Goal: Task Accomplishment & Management: Manage account settings

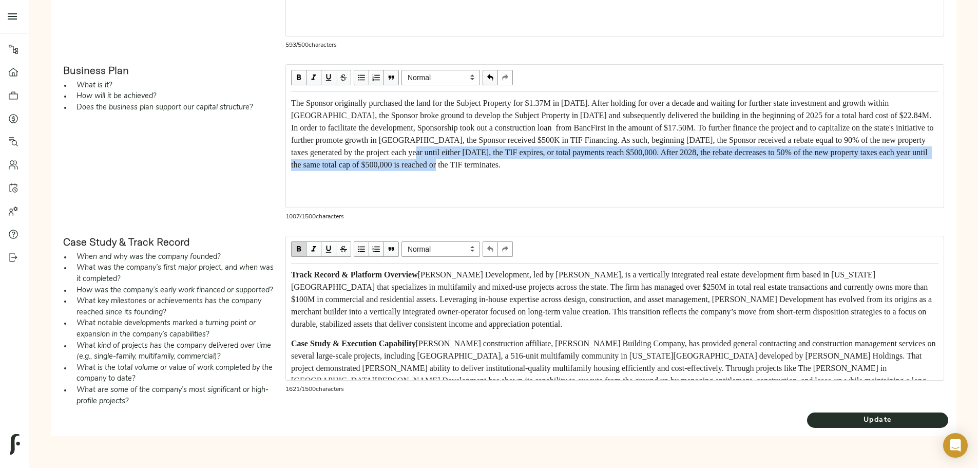
scroll to position [17, 0]
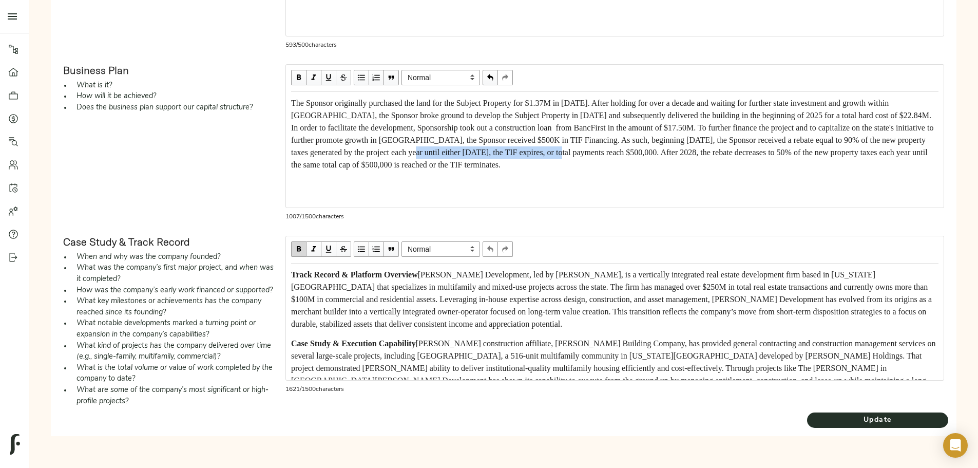
drag, startPoint x: 667, startPoint y: 183, endPoint x: 472, endPoint y: 179, distance: 195.6
click at [472, 169] on span "The Sponsor originally purchased the land for the Subject Property for $1.37M i…" at bounding box center [613, 134] width 644 height 70
drag, startPoint x: 399, startPoint y: 179, endPoint x: 414, endPoint y: 182, distance: 15.7
click at [414, 171] on div "The Sponsor originally purchased the land for the Subject Property for $1.37M i…" at bounding box center [614, 134] width 647 height 74
drag, startPoint x: 408, startPoint y: 178, endPoint x: 442, endPoint y: 182, distance: 34.1
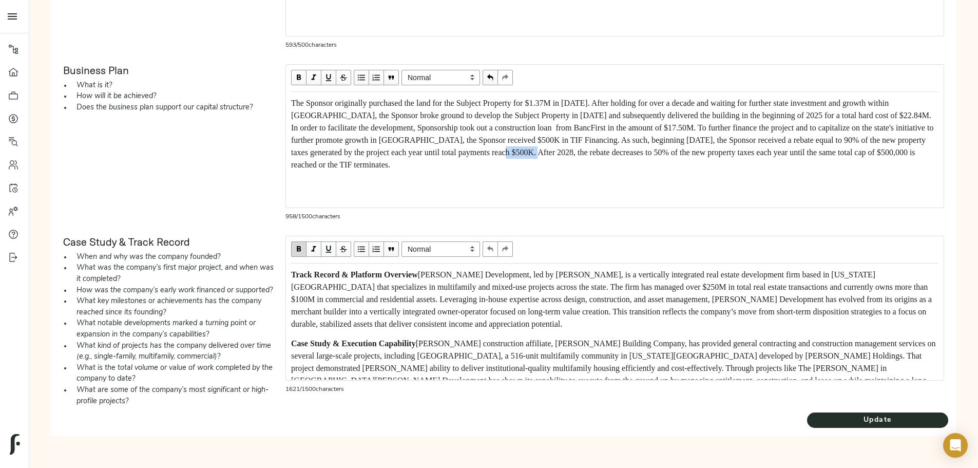
click at [442, 169] on span "The Sponsor originally purchased the land for the Subject Property for $1.37M i…" at bounding box center [613, 134] width 644 height 70
click at [412, 124] on span "The Sponsor originally purchased the land for the Subject Property for $1.37M i…" at bounding box center [613, 134] width 644 height 70
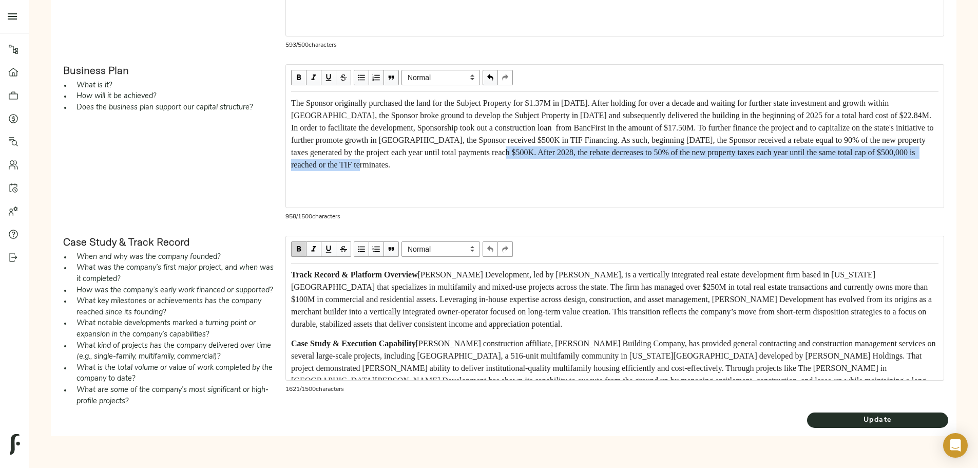
drag, startPoint x: 409, startPoint y: 124, endPoint x: 563, endPoint y: 135, distance: 154.4
click at [563, 135] on div "The Sponsor originally purchased the land for the Subject Property for $1.37M i…" at bounding box center [614, 134] width 647 height 74
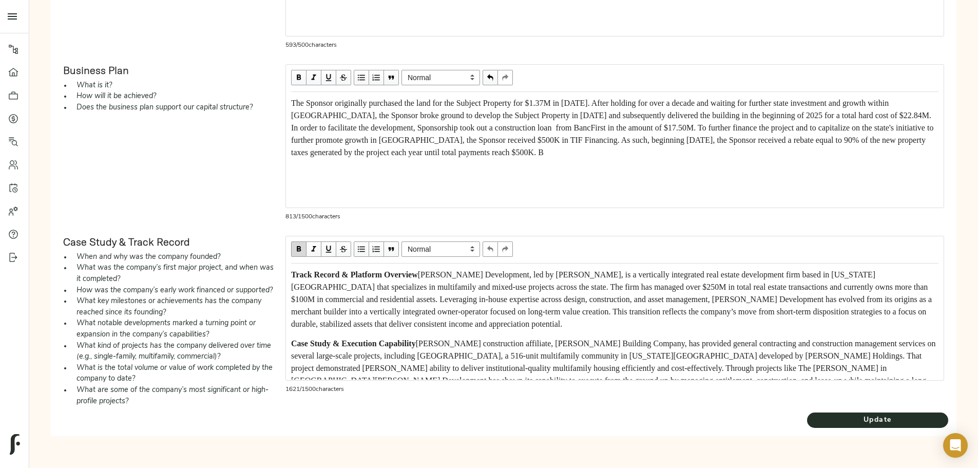
scroll to position [5, 0]
click at [516, 139] on div "The Sponsor originally purchased the land for the Subject Property for $1.37M i…" at bounding box center [614, 128] width 647 height 62
click at [448, 138] on span "The Sponsor originally purchased the land for the Subject Property for $1.37M i…" at bounding box center [613, 128] width 644 height 58
click at [521, 138] on span "The Sponsor originally purchased the land for the Subject Property for $1.37M i…" at bounding box center [613, 128] width 644 height 58
click at [545, 138] on div "The Sponsor originally purchased the land for the Subject Property for $1.37M i…" at bounding box center [614, 128] width 647 height 62
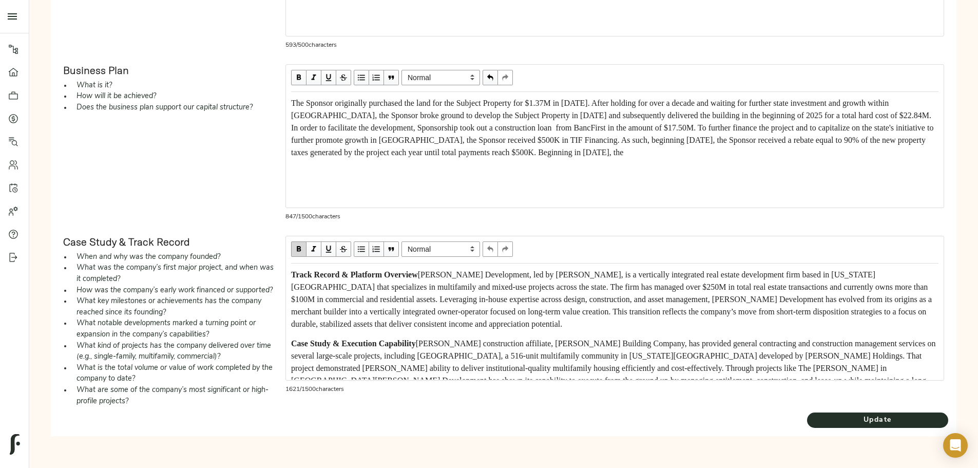
click at [532, 142] on span "The Sponsor originally purchased the land for the Subject Property for $1.37M i…" at bounding box center [613, 128] width 644 height 58
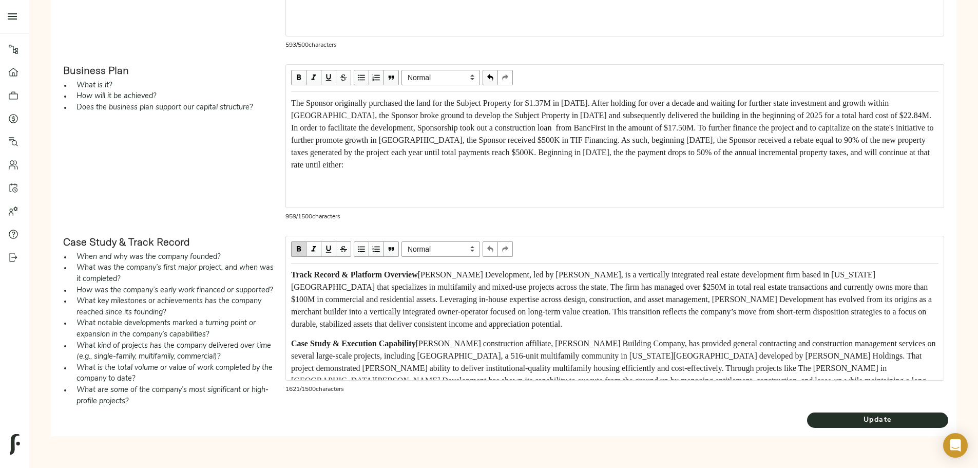
scroll to position [520, 0]
click at [589, 97] on div "The Sponsor originally purchased the land for the Subject Property for $1.37M i…" at bounding box center [614, 134] width 647 height 74
click at [588, 97] on div "The Sponsor originally purchased the land for the Subject Property for $1.37M i…" at bounding box center [614, 134] width 647 height 74
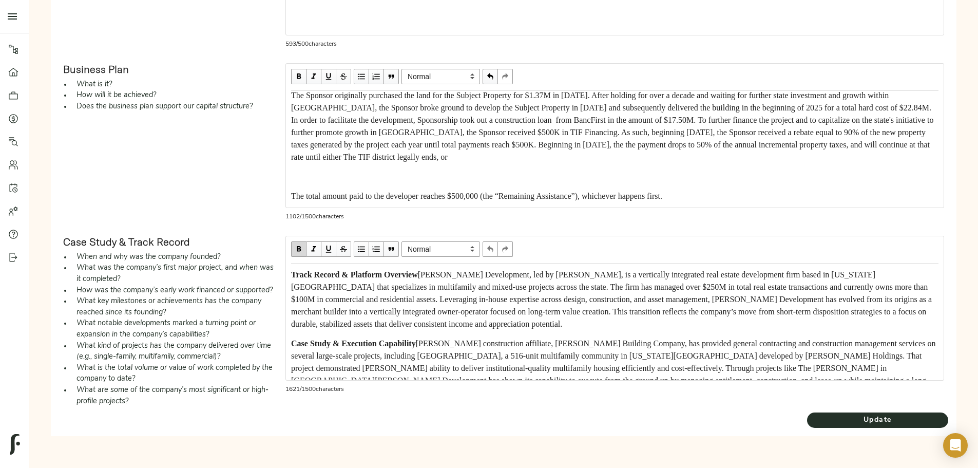
scroll to position [68, 0]
click at [379, 191] on span "The total amount paid to the developer reaches $500,000 (the “Remaining Assista…" at bounding box center [476, 195] width 371 height 9
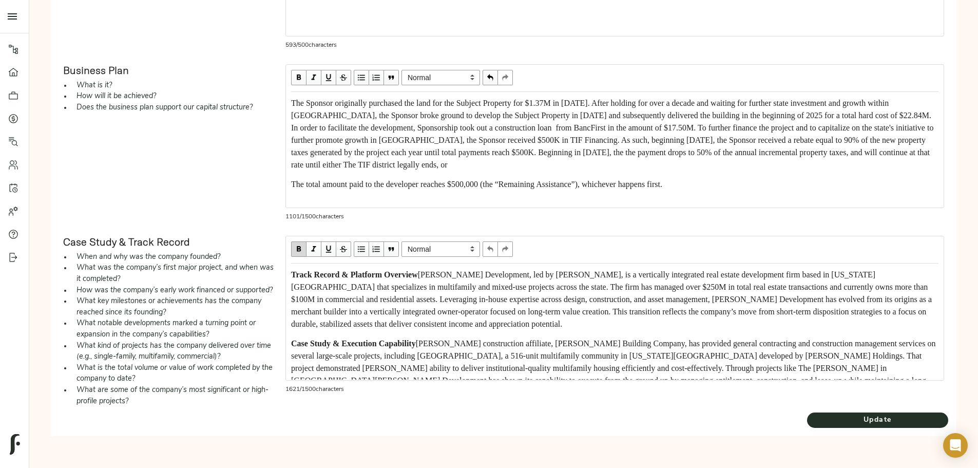
scroll to position [521, 0]
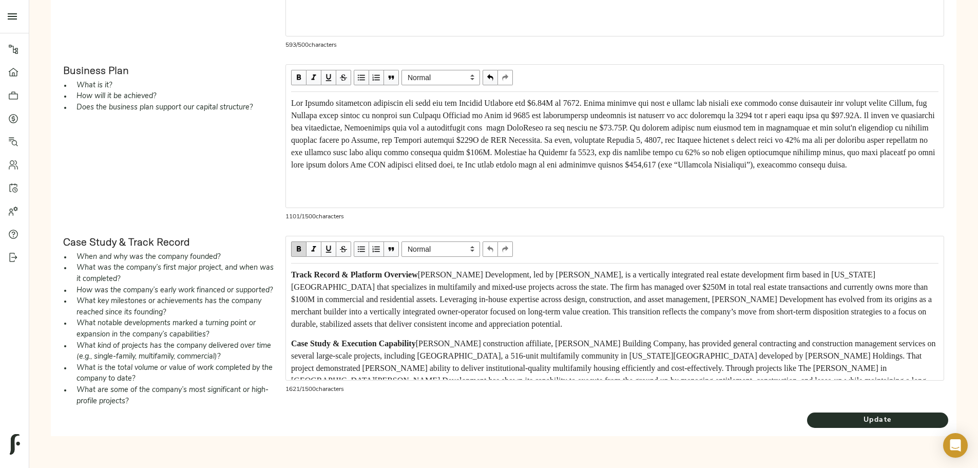
click at [588, 99] on span "Edit text" at bounding box center [614, 134] width 646 height 70
click at [701, 99] on span "Edit text" at bounding box center [614, 134] width 646 height 70
drag, startPoint x: 535, startPoint y: 89, endPoint x: 661, endPoint y: 88, distance: 126.3
click at [661, 99] on span "Edit text" at bounding box center [614, 134] width 646 height 70
click at [639, 97] on div "Edit text" at bounding box center [614, 134] width 647 height 74
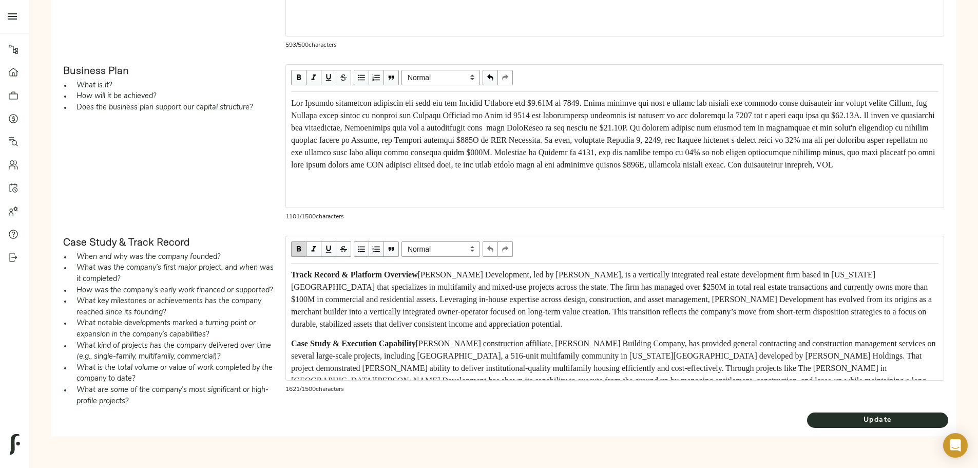
scroll to position [35, 0]
click at [493, 99] on span "Edit text" at bounding box center [614, 134] width 646 height 70
click at [531, 99] on span "Edit text" at bounding box center [614, 140] width 647 height 83
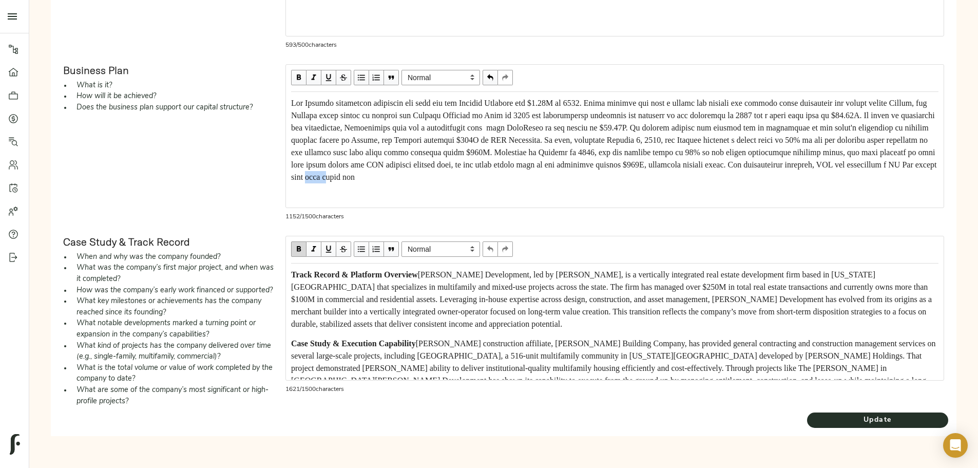
drag, startPoint x: 512, startPoint y: 92, endPoint x: 561, endPoint y: 92, distance: 48.8
click at [561, 92] on div "Edit text" at bounding box center [614, 139] width 657 height 95
click at [661, 181] on span "Edit text" at bounding box center [614, 140] width 647 height 83
click at [703, 181] on span "Edit text" at bounding box center [614, 140] width 647 height 83
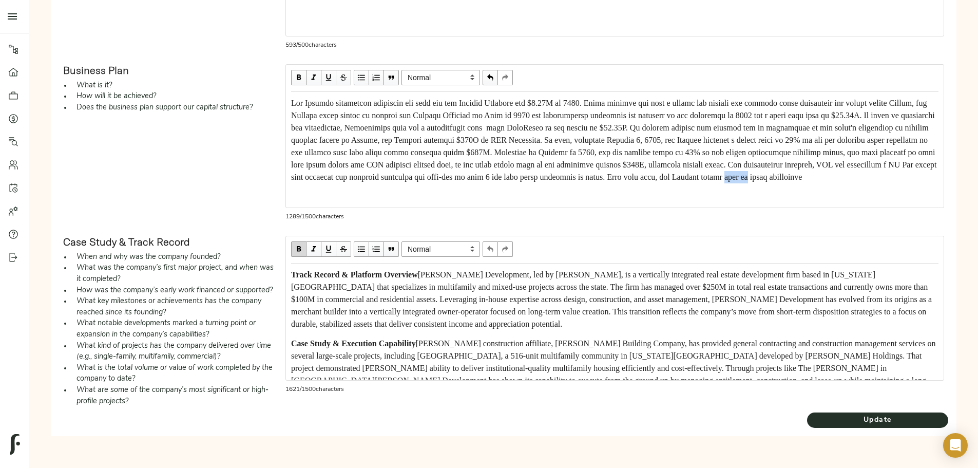
drag, startPoint x: 596, startPoint y: 195, endPoint x: 694, endPoint y: 193, distance: 98.1
click at [694, 183] on div "Edit text" at bounding box center [614, 140] width 647 height 86
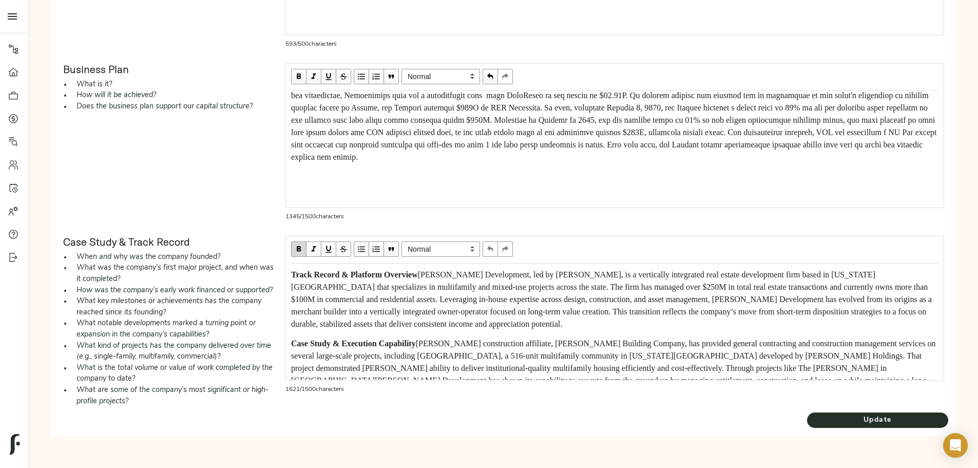
scroll to position [86, 0]
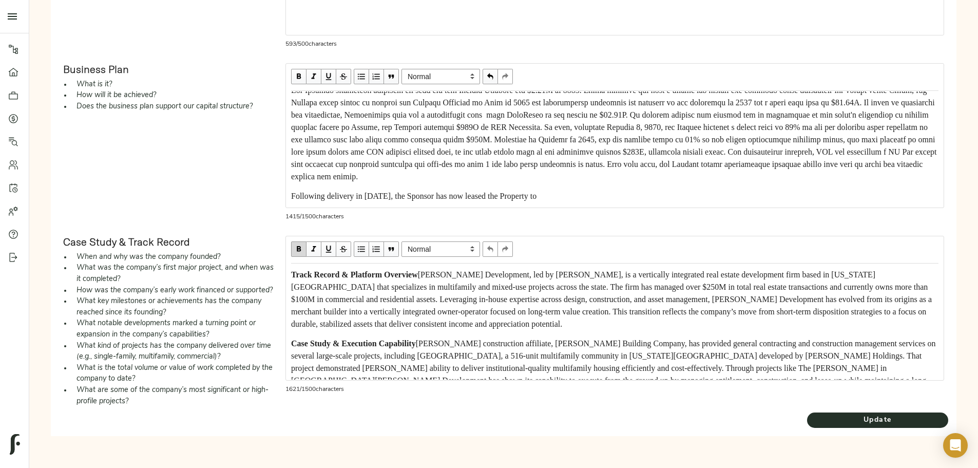
click at [640, 192] on div "Following delivery in [DATE], the Sponsor has now leased the Property to" at bounding box center [614, 196] width 647 height 12
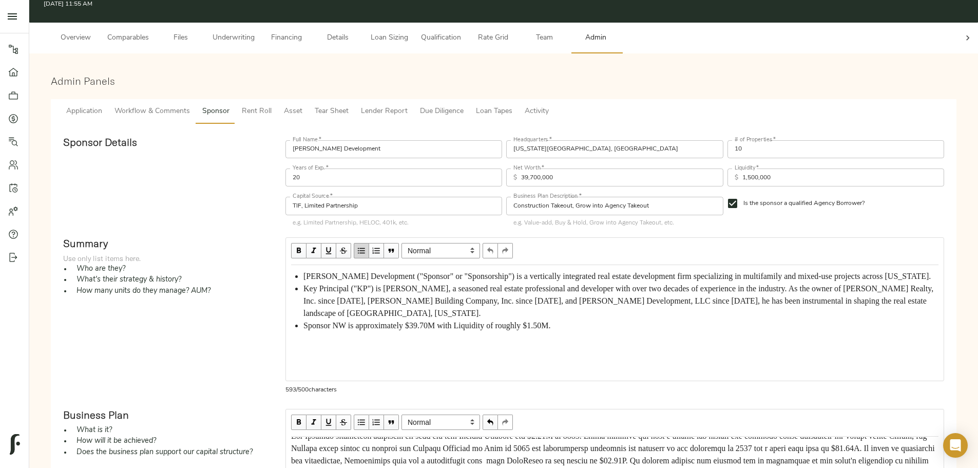
scroll to position [213, 0]
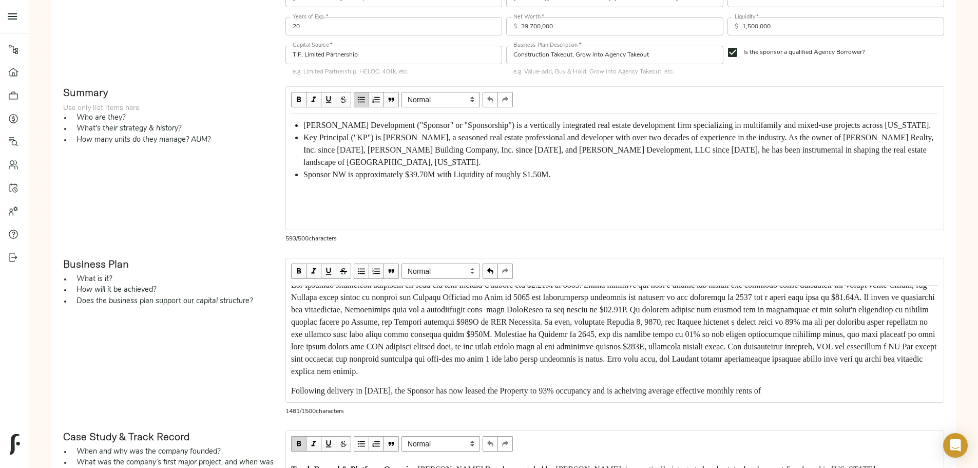
click at [502, 395] on span "Following delivery in [DATE], the Sponsor has now leased the Property to 93% oc…" at bounding box center [526, 390] width 470 height 9
click at [535, 397] on div "Following delivery in [DATE], the Sponsor has now leased the Property to 93% oc…" at bounding box center [614, 391] width 647 height 12
click at [700, 391] on div "Following delivery in [DATE], the Sponsor has now leased the Property to 93% oc…" at bounding box center [614, 391] width 647 height 12
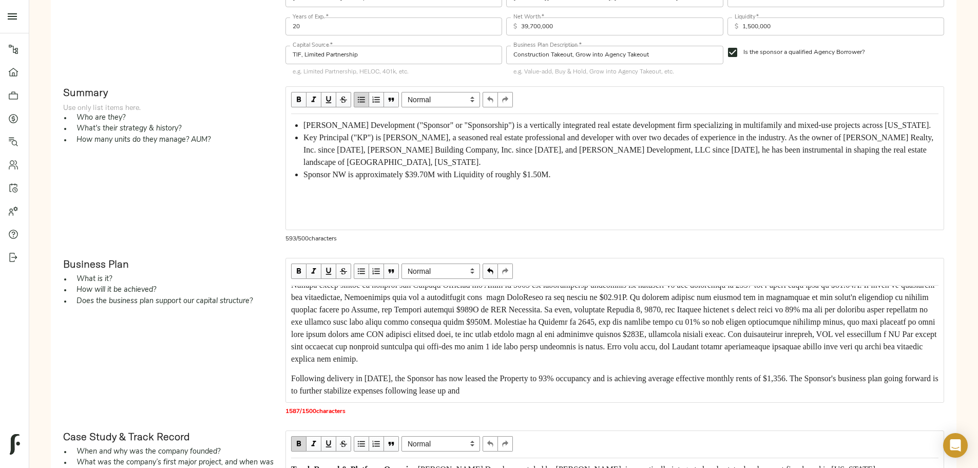
scroll to position [110, 0]
click at [526, 394] on span "Following delivery in [DATE], the Sponsor has now leased the Property to 93% oc…" at bounding box center [615, 384] width 649 height 21
click at [533, 384] on span "Following delivery in [DATE], the Sponsor has now leased the Property to 93% oc…" at bounding box center [615, 384] width 649 height 21
click at [678, 396] on div "Following delivery in [DATE], the Sponsor has now leased the Property to 93% oc…" at bounding box center [614, 384] width 647 height 25
click at [669, 382] on span "Following delivery in [DATE], the Sponsor has now leased the Property to 93% oc…" at bounding box center [609, 384] width 636 height 21
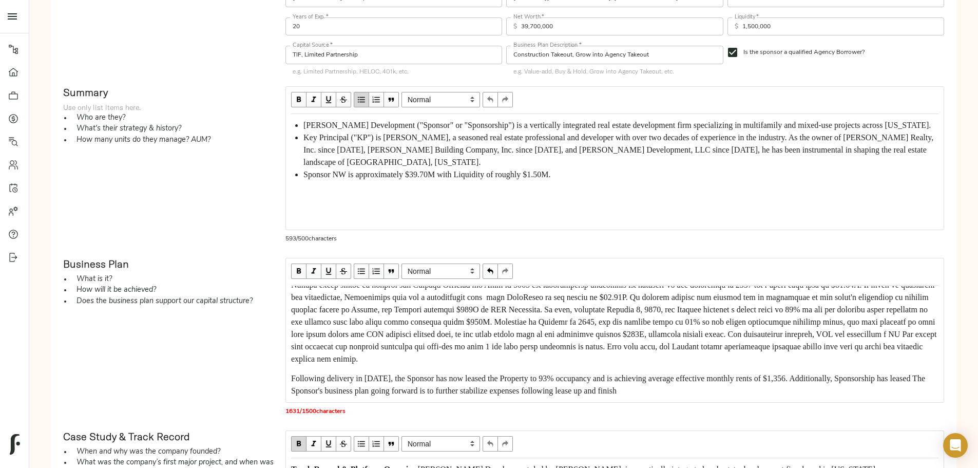
click at [641, 381] on span "Following delivery in [DATE], the Sponsor has now leased the Property to 93% oc…" at bounding box center [609, 384] width 636 height 21
click at [685, 382] on span "Following delivery in [DATE], the Sponsor has now leased the Property to 93% oc…" at bounding box center [610, 384] width 638 height 21
click at [501, 385] on span "Following delivery in [DATE], the Sponsor has now leased the Property to 93% oc…" at bounding box center [610, 384] width 638 height 21
drag, startPoint x: 443, startPoint y: 384, endPoint x: 553, endPoint y: 383, distance: 110.9
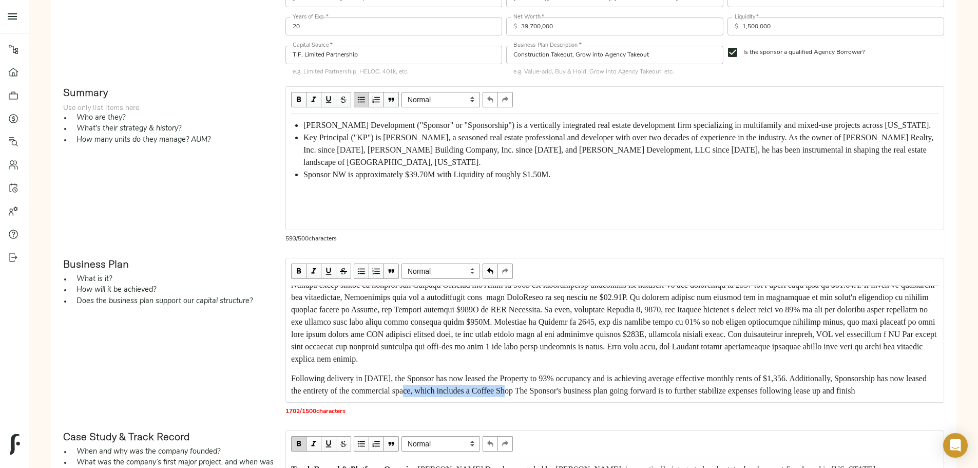
click at [553, 383] on span "Following delivery in [DATE], the Sponsor has now leased the Property to 93% oc…" at bounding box center [610, 384] width 638 height 21
click at [495, 381] on span "Following delivery in [DATE], the Sponsor has now leased the Property to 93% oc…" at bounding box center [610, 384] width 638 height 21
click at [552, 383] on span "Following delivery in [DATE], the Sponsor has now leased the Property to 93% oc…" at bounding box center [610, 384] width 638 height 21
click at [504, 382] on span "Following delivery in [DATE], the Sponsor has now leased the Property to 93% oc…" at bounding box center [611, 384] width 641 height 21
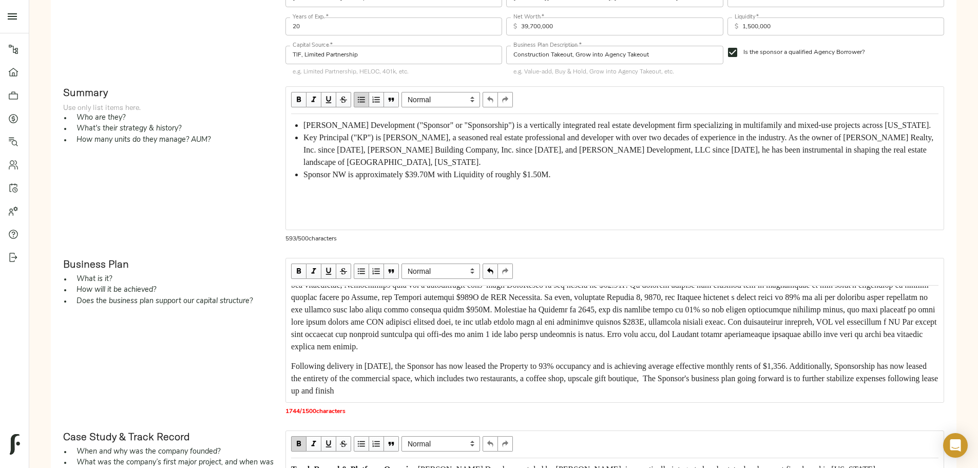
click at [692, 383] on span "Following delivery in [DATE], the Sponsor has now leased the Property to 93% oc…" at bounding box center [615, 377] width 649 height 33
click at [697, 385] on span "Following delivery in [DATE], the Sponsor has now leased the Property to 93% oc…" at bounding box center [610, 377] width 638 height 33
click at [737, 387] on div "Following delivery in [DATE], the Sponsor has now leased the Property to 93% oc…" at bounding box center [614, 378] width 647 height 37
click at [741, 379] on span "Following delivery in [DATE], the Sponsor has now leased the Property to 93% oc…" at bounding box center [611, 377] width 640 height 33
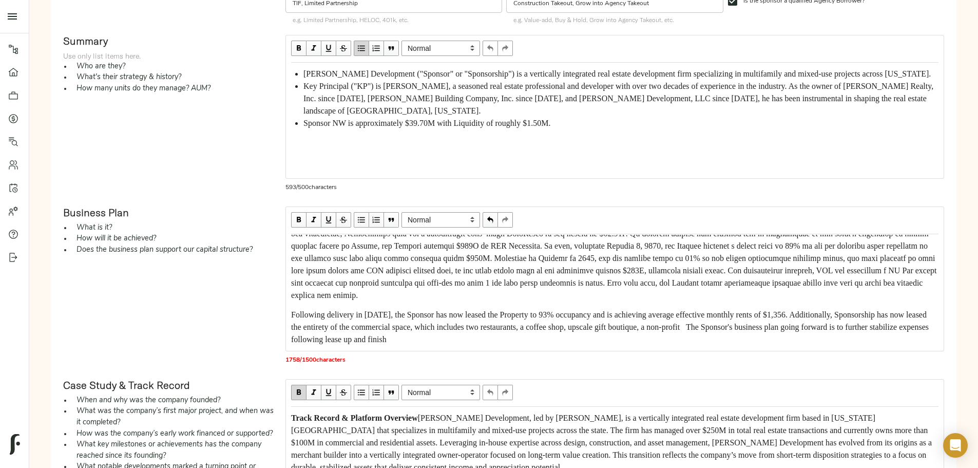
click at [741, 333] on span "Following delivery in [DATE], the Sponsor has now leased the Property to 93% oc…" at bounding box center [611, 326] width 640 height 33
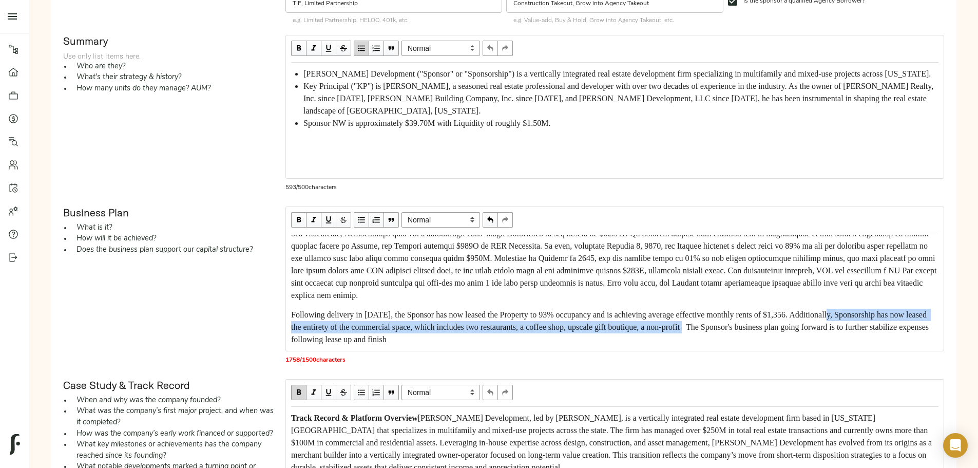
drag, startPoint x: 579, startPoint y: 317, endPoint x: 753, endPoint y: 326, distance: 174.3
click at [753, 326] on div "Following delivery in [DATE], the Sponsor has now leased the Property to 93% oc…" at bounding box center [614, 327] width 647 height 37
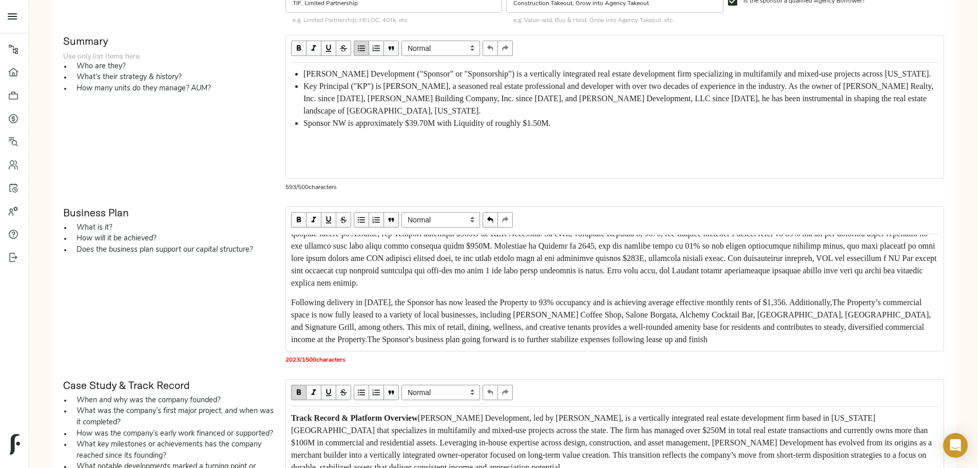
scroll to position [160, 0]
click at [490, 343] on span "Following delivery in [DATE], the Sponsor has now leased the Property to 93% oc…" at bounding box center [612, 321] width 642 height 46
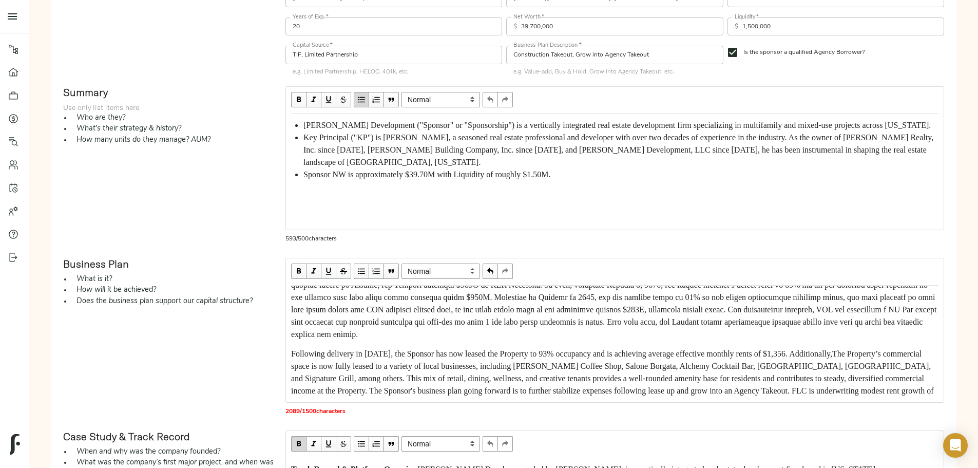
scroll to position [172, 0]
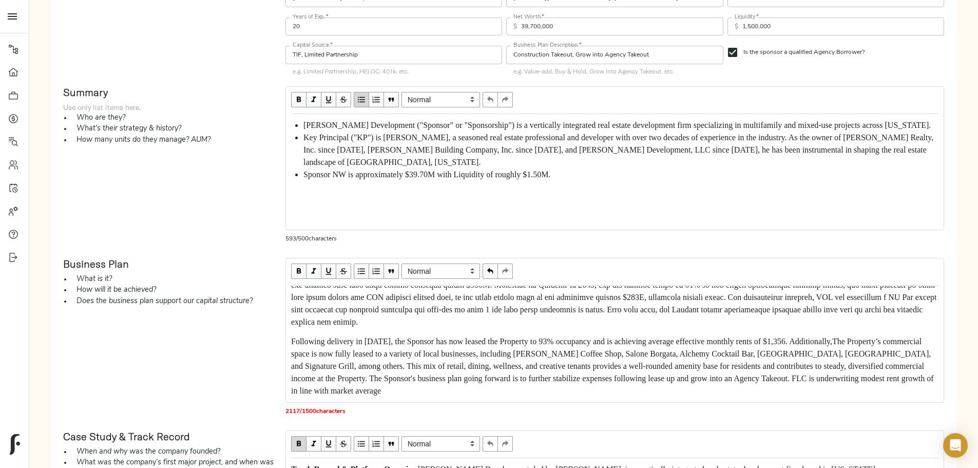
click at [502, 395] on span "Following delivery in [DATE], the Sponsor has now leased the Property to 93% oc…" at bounding box center [613, 366] width 644 height 58
click at [511, 395] on span "Following delivery in [DATE], the Sponsor has now leased the Property to 93% oc…" at bounding box center [613, 366] width 644 height 58
click at [503, 395] on span "Following delivery in [DATE], the Sponsor has now leased the Property to 93% oc…" at bounding box center [613, 366] width 644 height 58
click at [624, 395] on span "Following delivery in [DATE], the Sponsor has now leased the Property to 93% oc…" at bounding box center [612, 366] width 642 height 58
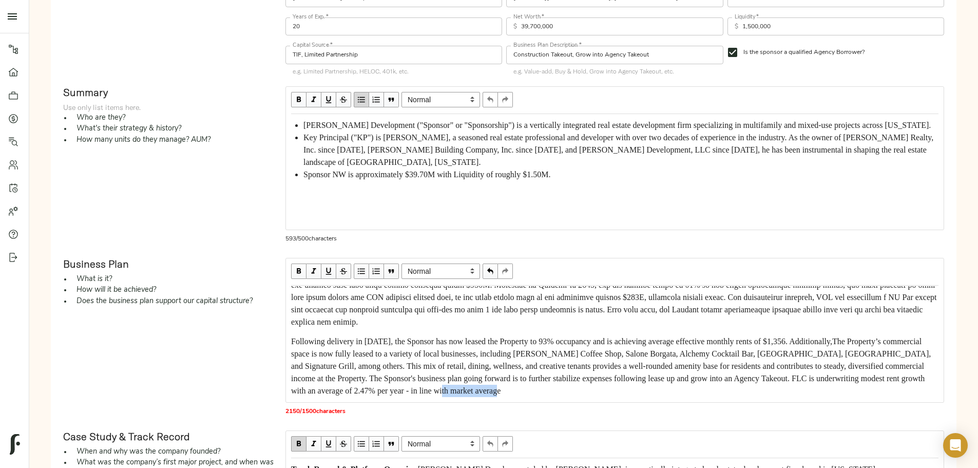
drag, startPoint x: 673, startPoint y: 398, endPoint x: 737, endPoint y: 394, distance: 63.8
click at [737, 394] on div "Following delivery in [DATE], the Sponsor has now leased the Property to 93% oc…" at bounding box center [614, 366] width 647 height 62
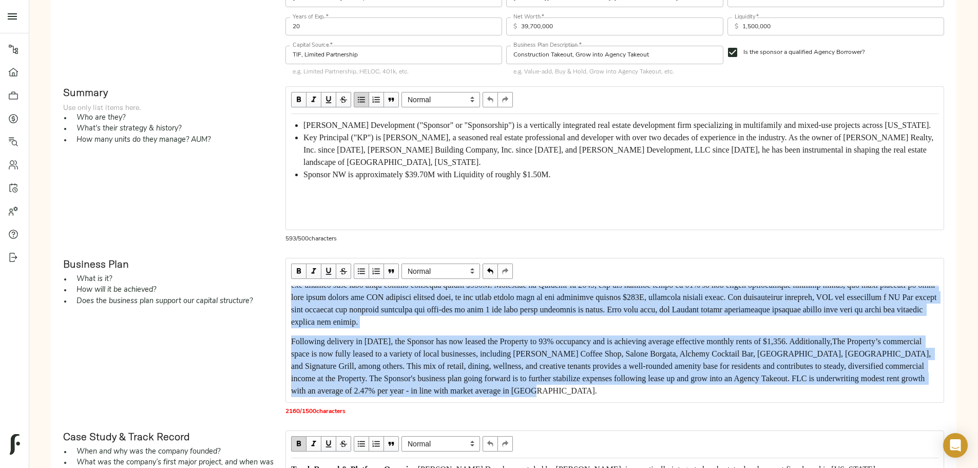
scroll to position [184, 0]
drag, startPoint x: 378, startPoint y: 300, endPoint x: 593, endPoint y: 425, distance: 248.7
click at [593, 422] on div "Normal Heading Large Heading Medium Heading Small Normal Following delivery in …" at bounding box center [614, 340] width 659 height 164
copy div "Lor Ipsumdo sitametcon adipiscin eli sedd eiu tem Incidid Utlabore etd $6.29M a…"
click at [709, 337] on span "Following delivery in [DATE], the Sponsor has now leased the Property to 93% oc…" at bounding box center [612, 366] width 642 height 58
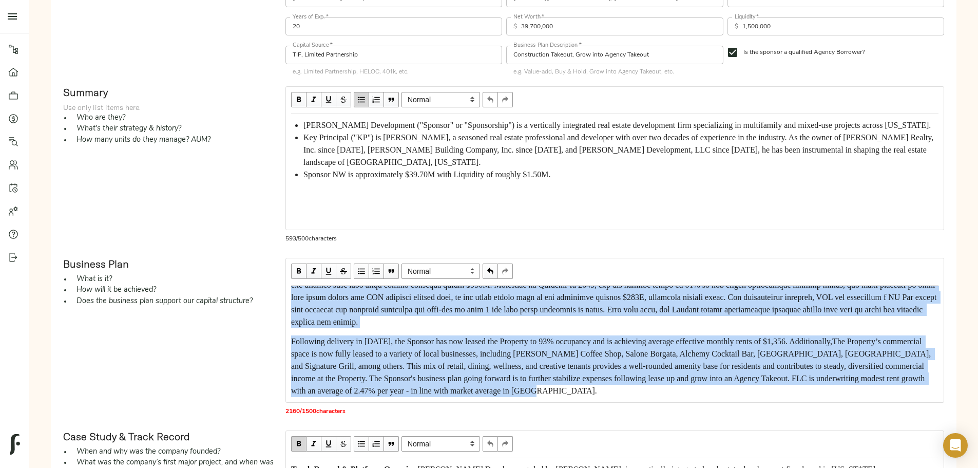
click at [714, 337] on span "Following delivery in [DATE], the Sponsor has now leased the Property to 93% oc…" at bounding box center [612, 366] width 642 height 58
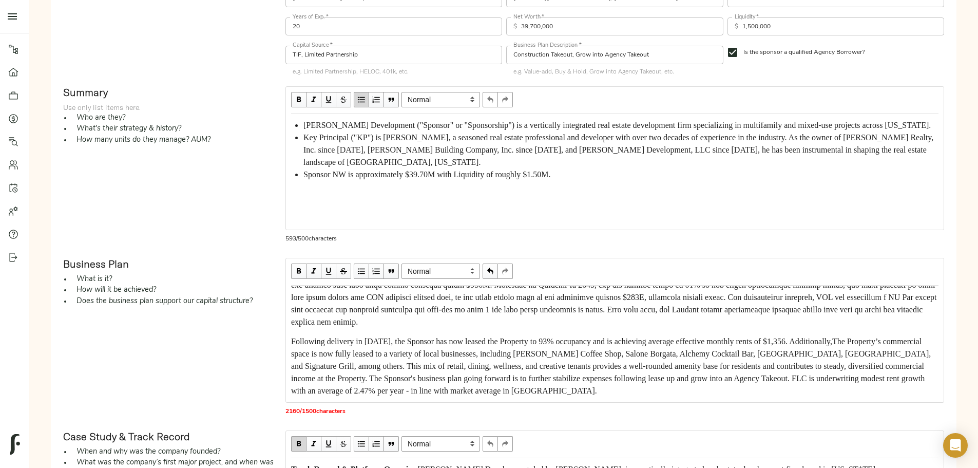
click at [408, 337] on span "Following delivery in [DATE], the Sponsor has now leased the Property to 93% oc…" at bounding box center [612, 366] width 642 height 58
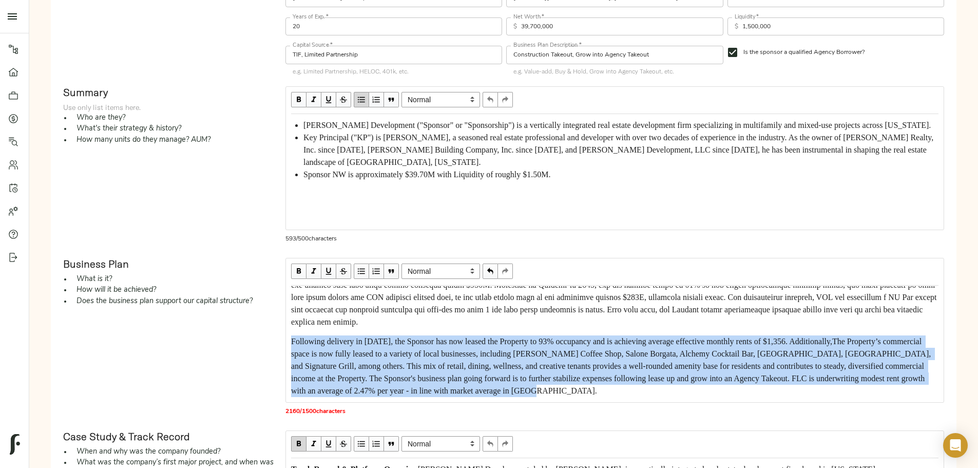
click at [408, 337] on span "Following delivery in [DATE], the Sponsor has now leased the Property to 93% oc…" at bounding box center [612, 366] width 642 height 58
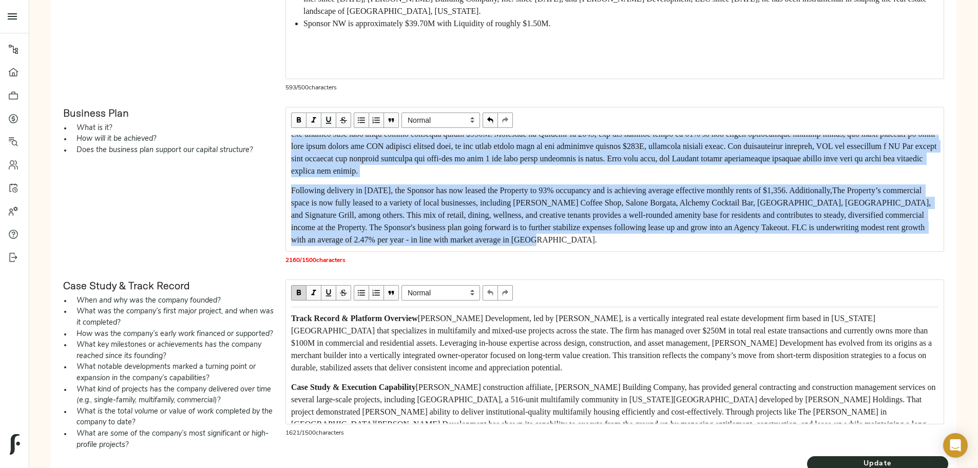
scroll to position [442, 0]
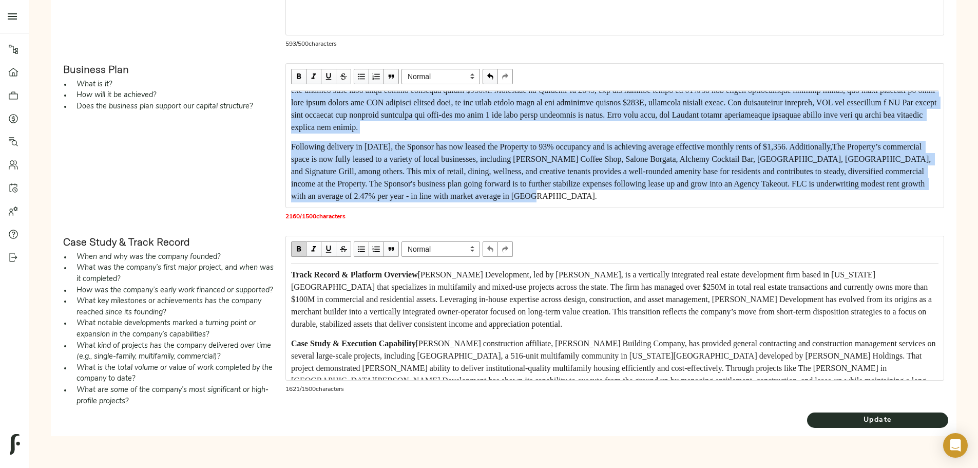
drag, startPoint x: 379, startPoint y: 301, endPoint x: 608, endPoint y: 166, distance: 266.1
click at [608, 166] on div "Following delivery in [DATE], the Sponsor has now leased the Property to 93% oc…" at bounding box center [614, 118] width 647 height 167
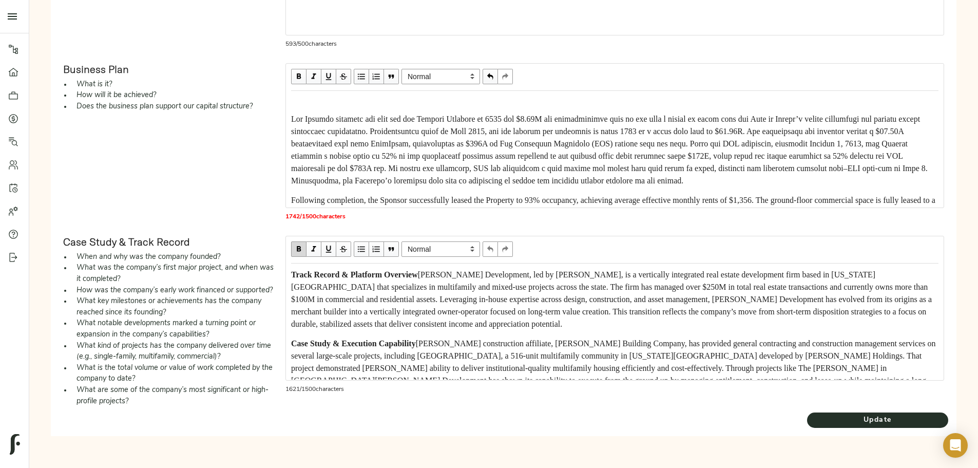
scroll to position [0, 0]
click at [377, 91] on div "Following completion, the Sponsor successfully leased the Property to 93% occup…" at bounding box center [614, 149] width 657 height 116
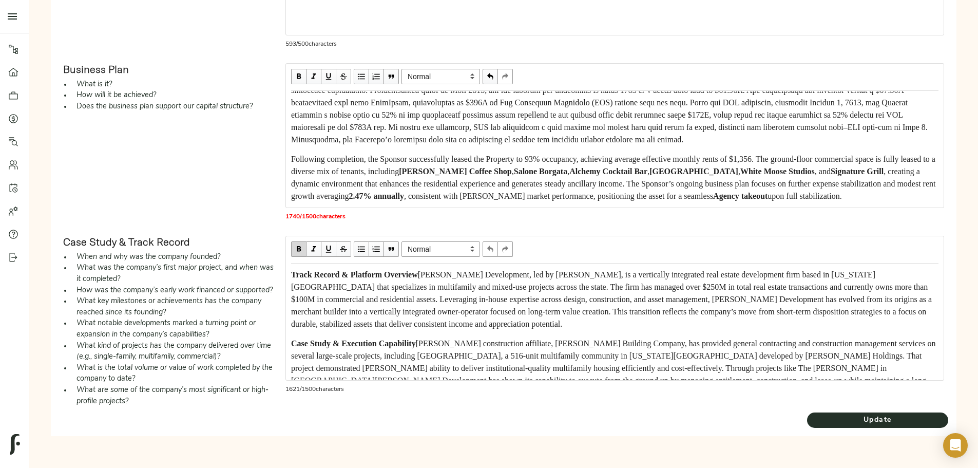
scroll to position [135, 0]
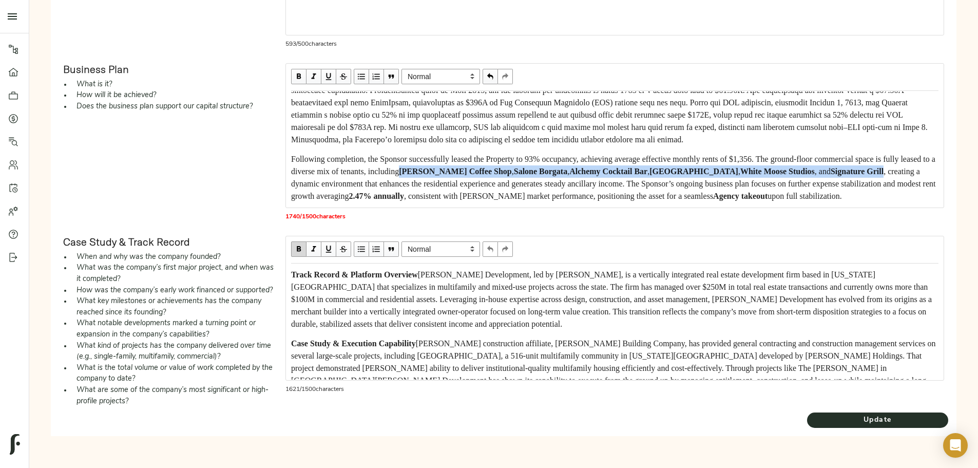
drag, startPoint x: 492, startPoint y: 109, endPoint x: 628, endPoint y: 118, distance: 135.8
click at [628, 153] on div "Following completion, the Sponsor successfully leased the Property to 93% occup…" at bounding box center [614, 177] width 647 height 49
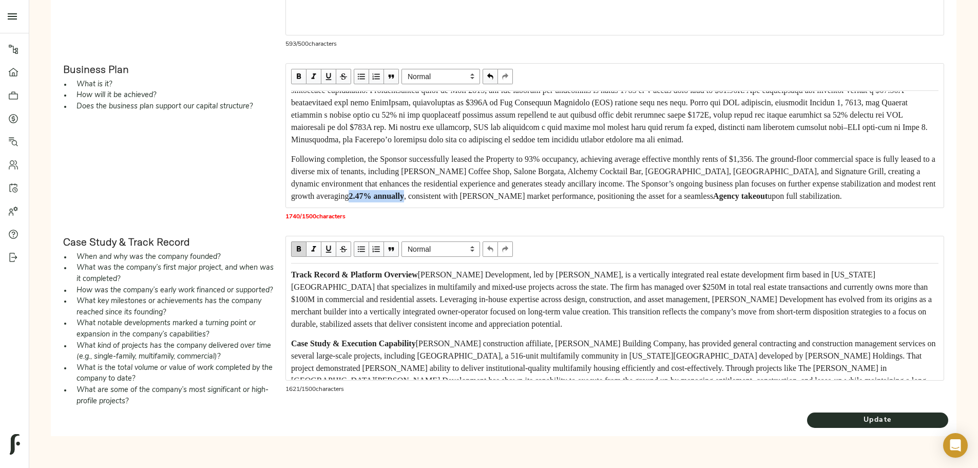
drag, startPoint x: 650, startPoint y: 140, endPoint x: 714, endPoint y: 142, distance: 63.7
click at [714, 153] on div "Following completion, the Sponsor successfully leased the Property to 93% occup…" at bounding box center [614, 177] width 647 height 49
drag, startPoint x: 645, startPoint y: 154, endPoint x: 708, endPoint y: 155, distance: 62.6
click at [708, 155] on div "Following completion, the Sponsor successfully leased the Property to 93% occup…" at bounding box center [614, 177] width 647 height 49
click at [460, 164] on div "Following completion, the Sponsor successfully leased the Property to 93% occup…" at bounding box center [614, 177] width 647 height 49
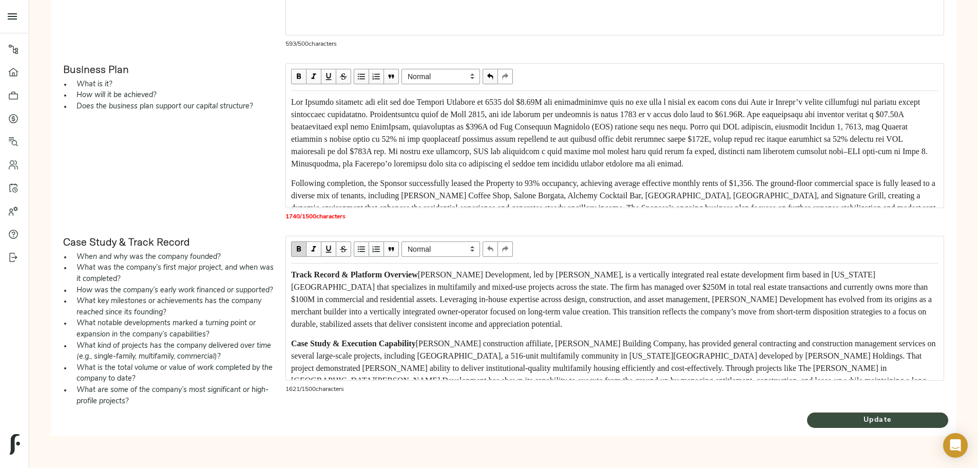
scroll to position [521, 0]
click at [807, 416] on span "Update" at bounding box center [877, 420] width 141 height 13
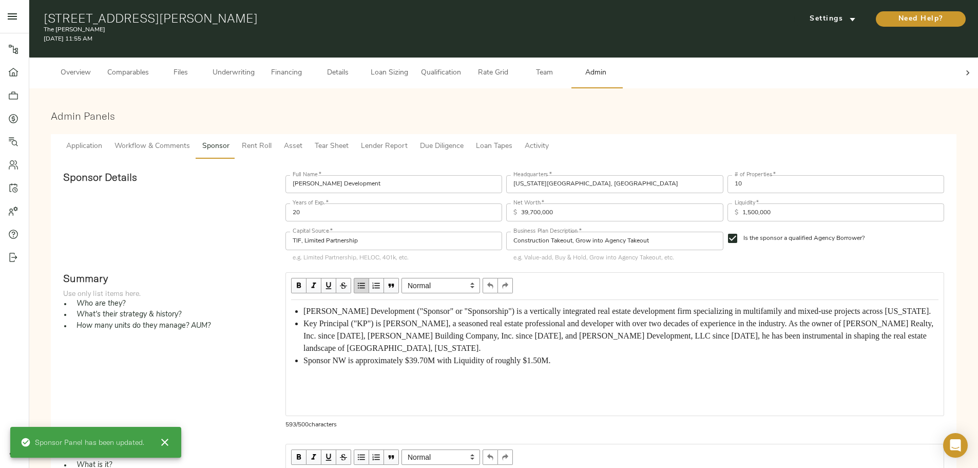
scroll to position [0, 0]
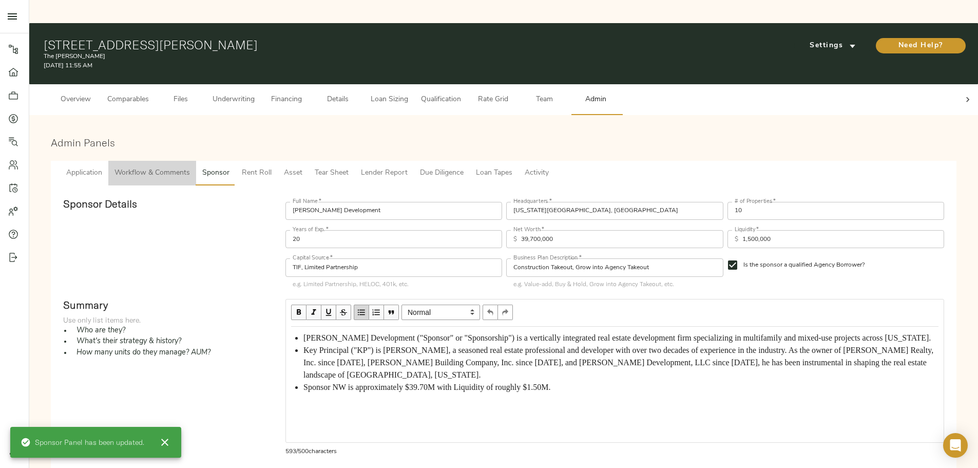
click at [190, 167] on span "Workflow & Comments" at bounding box center [151, 173] width 75 height 13
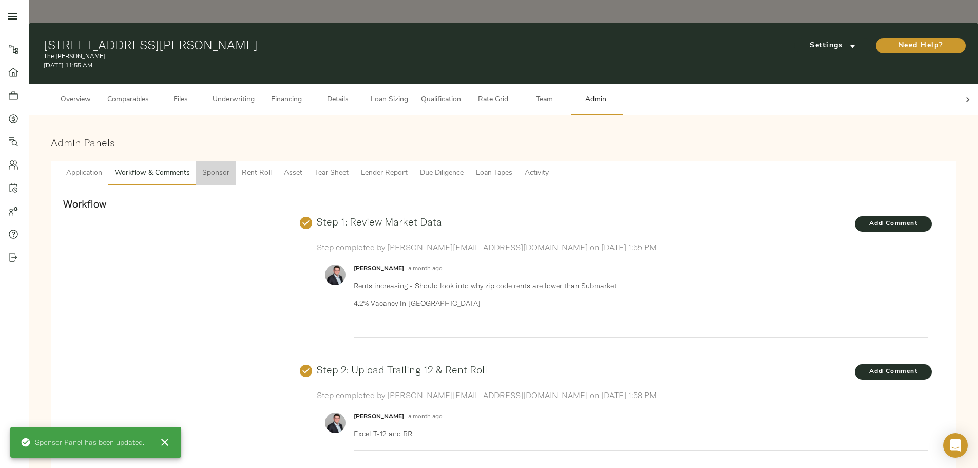
click at [229, 167] on span "Sponsor" at bounding box center [215, 173] width 27 height 13
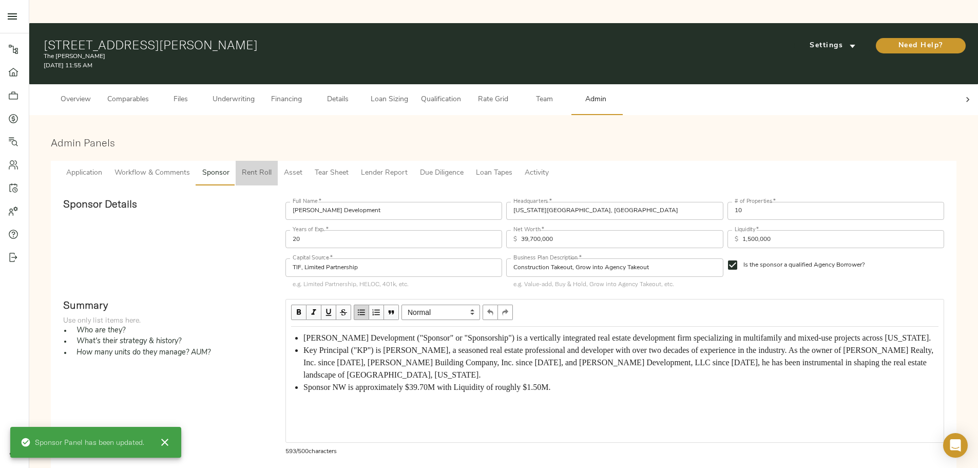
click at [272, 167] on span "Rent Roll" at bounding box center [257, 173] width 30 height 13
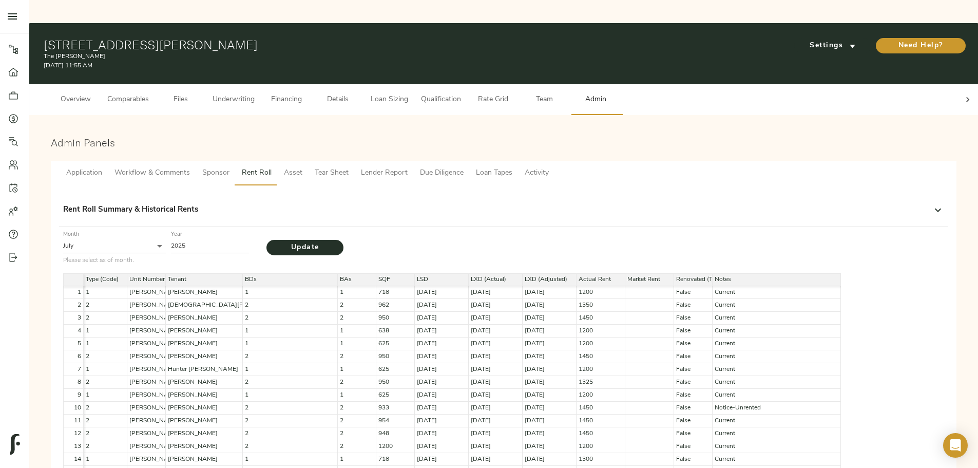
click at [309, 161] on button "Asset" at bounding box center [293, 173] width 31 height 25
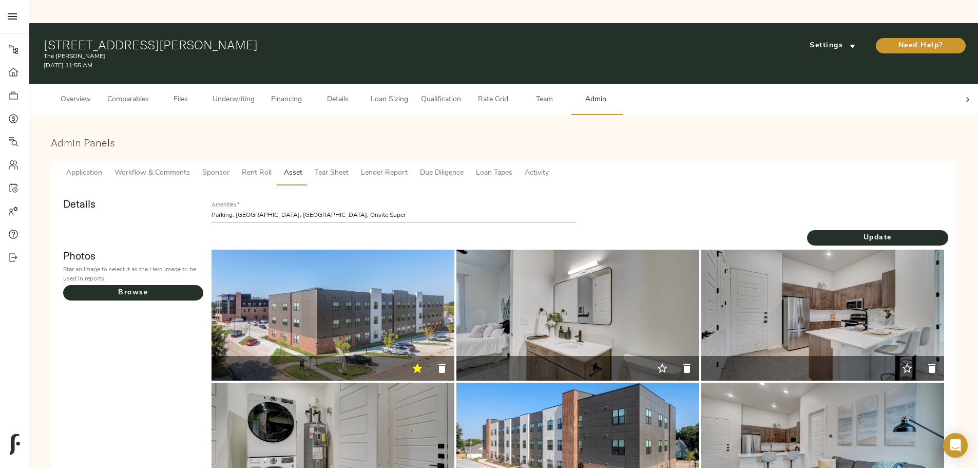
click at [349, 167] on span "Tear Sheet" at bounding box center [332, 173] width 34 height 13
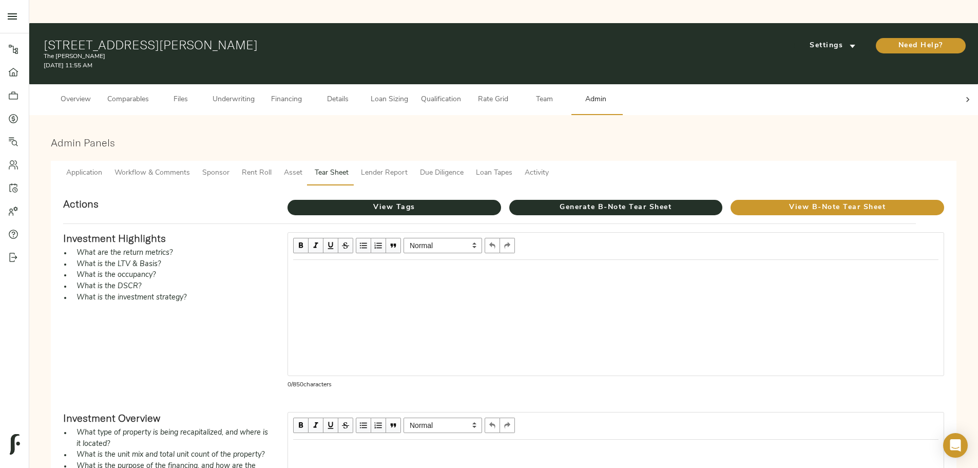
click at [414, 260] on div "Edit text" at bounding box center [616, 271] width 655 height 22
click at [382, 265] on div "Edit text" at bounding box center [615, 271] width 645 height 12
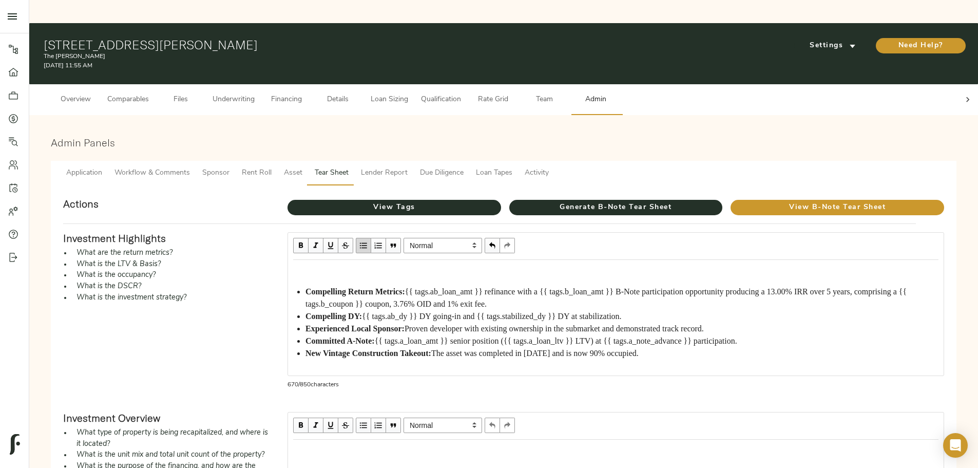
click at [386, 265] on div "Compelling Return Metrics: {{ tags.ab_loan_amt }} refinance with a {{ tags.b_lo…" at bounding box center [615, 312] width 645 height 94
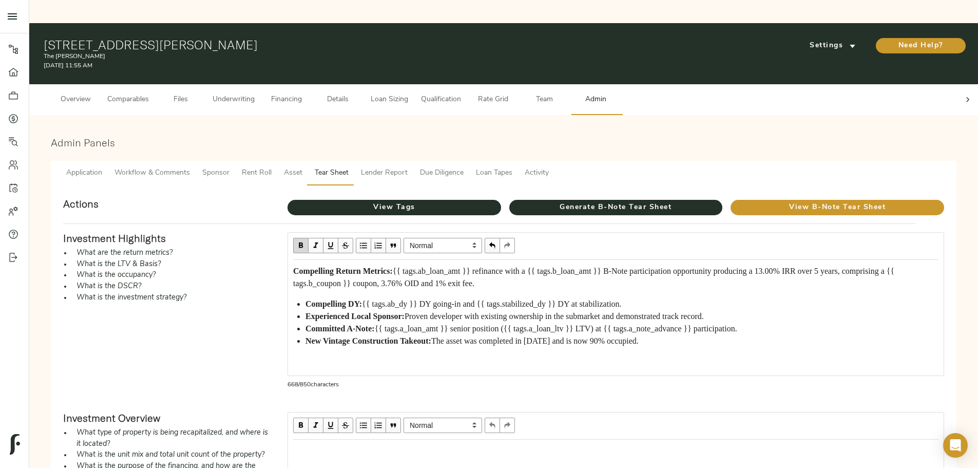
click at [369, 240] on span "button" at bounding box center [363, 245] width 11 height 11
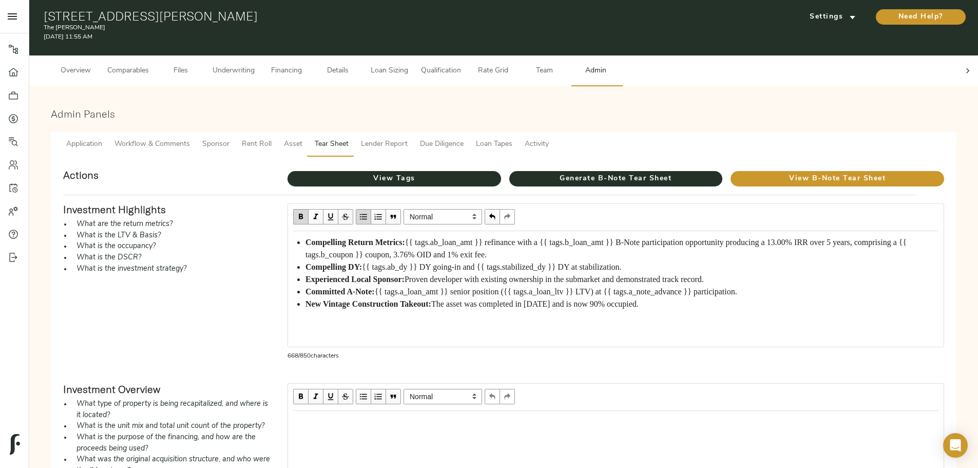
scroll to position [51, 0]
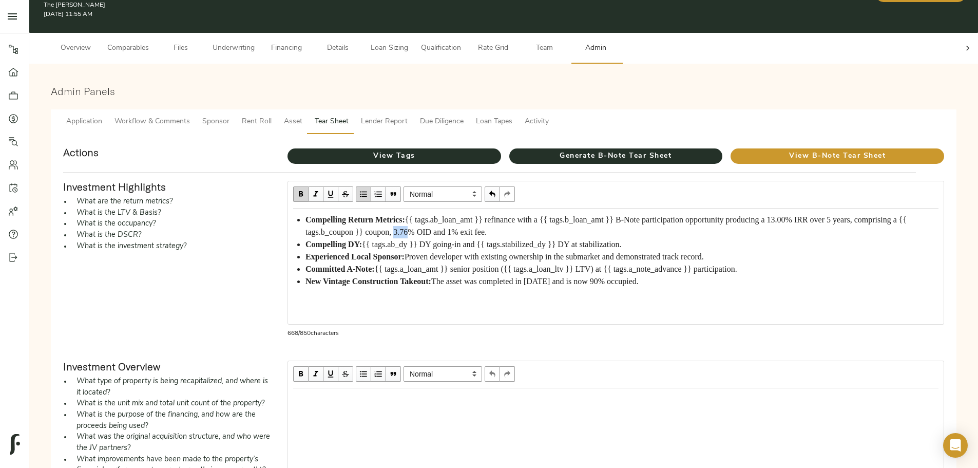
drag, startPoint x: 489, startPoint y: 213, endPoint x: 508, endPoint y: 213, distance: 18.5
click at [508, 215] on span "{{ tags.ab_loan_amt }} refinance with a {{ tags.b_loan_amt }} B-Note participat…" at bounding box center [606, 225] width 603 height 21
click at [499, 251] on div "Experienced Local Sponsor: Proven developer with existing ownership in the subm…" at bounding box center [621, 257] width 633 height 12
click at [639, 277] on span "The asset was completed in [DATE] and is now 90% occupied." at bounding box center [534, 281] width 207 height 9
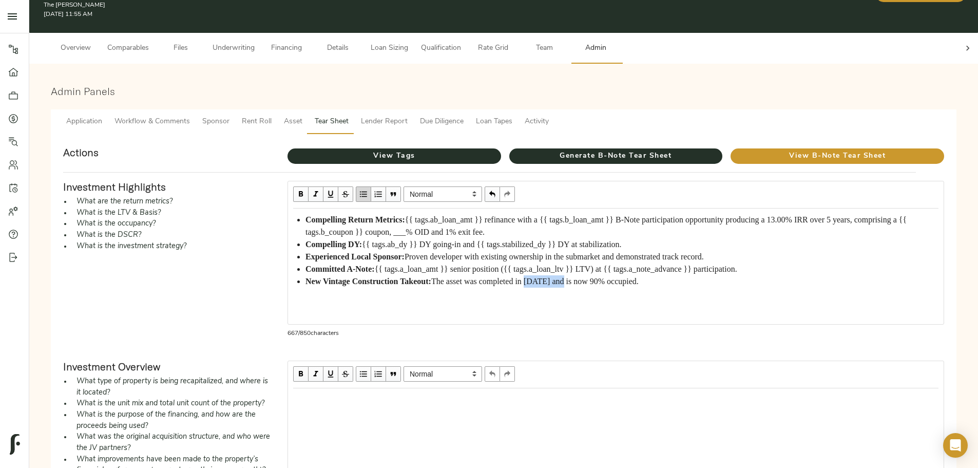
click at [639, 277] on span "The asset was completed in [DATE] and is now 90% occupied." at bounding box center [534, 281] width 207 height 9
click at [431, 280] on span "The asset was completed in [DATE] and is now 90% occupied." at bounding box center [534, 281] width 207 height 9
drag, startPoint x: 393, startPoint y: 282, endPoint x: 408, endPoint y: 282, distance: 14.9
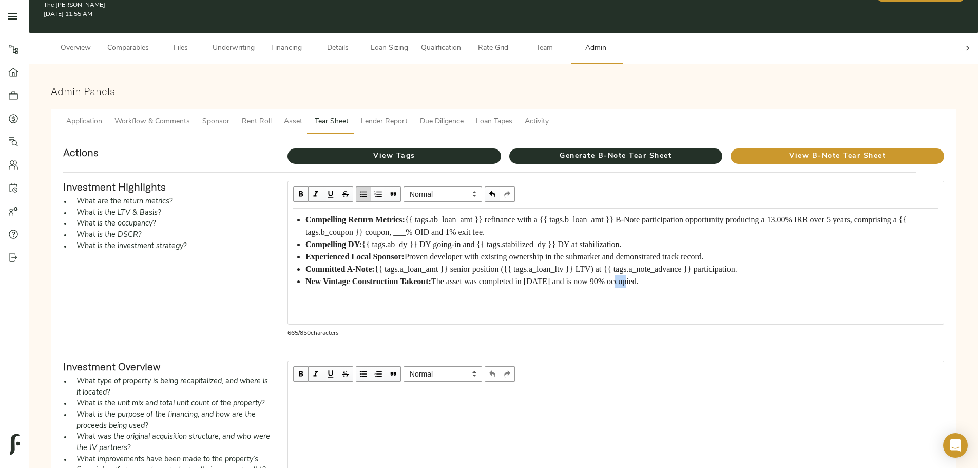
click at [431, 282] on span "The asset was completed in [DATE] and is now 90% occupied." at bounding box center [534, 281] width 207 height 9
click at [455, 150] on span "View Tags" at bounding box center [394, 156] width 214 height 13
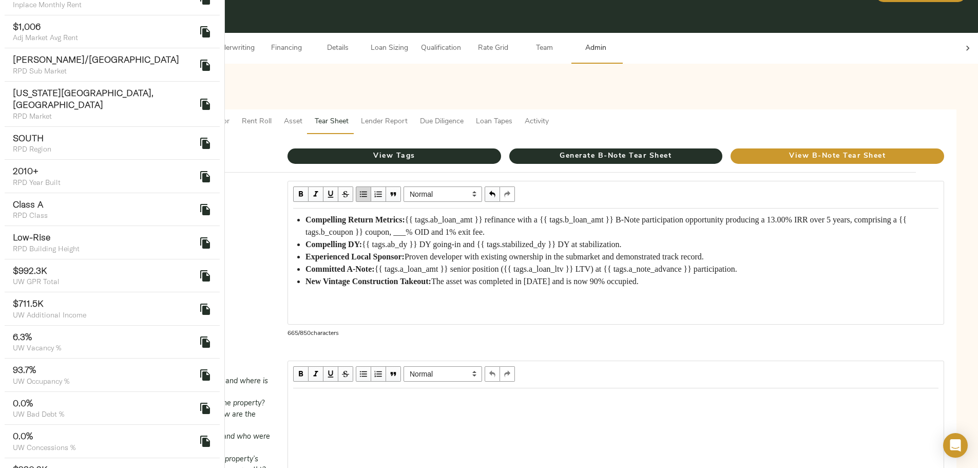
scroll to position [719, 0]
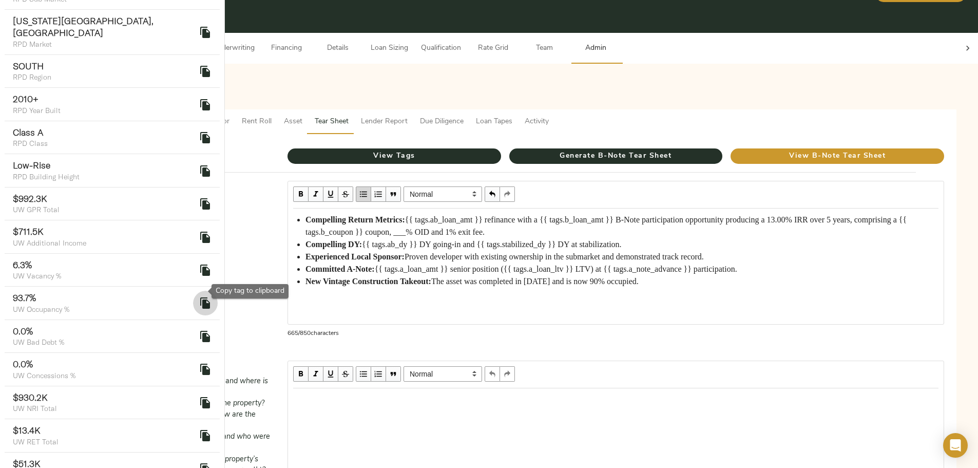
click at [200, 297] on icon "delete" at bounding box center [205, 302] width 10 height 11
click at [431, 284] on span "The asset was completed in [DATE] and is now 90% occupied." at bounding box center [534, 281] width 207 height 9
click at [557, 281] on div "New Vintage Construction Takeout: The asset was completed in [DATE] and is now …" at bounding box center [621, 281] width 633 height 12
click at [387, 393] on div "Edit text" at bounding box center [615, 399] width 645 height 12
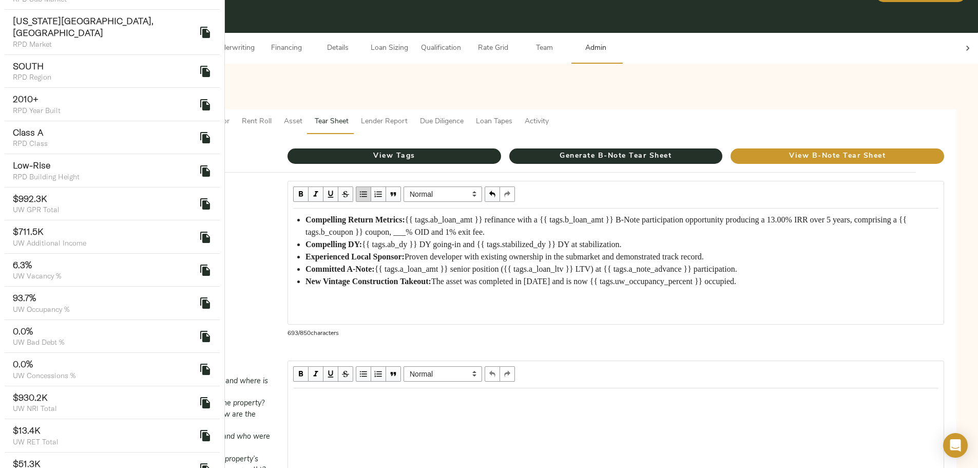
click at [383, 393] on div "Edit text" at bounding box center [615, 399] width 645 height 12
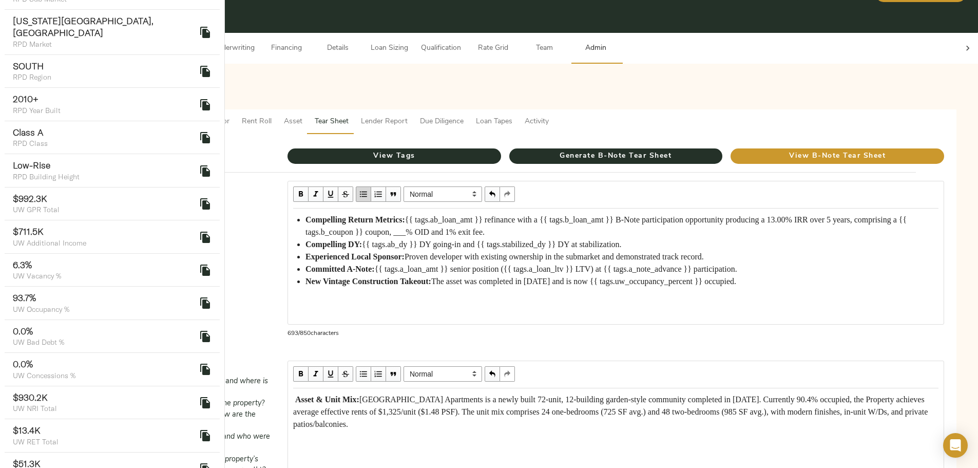
scroll to position [205, 0]
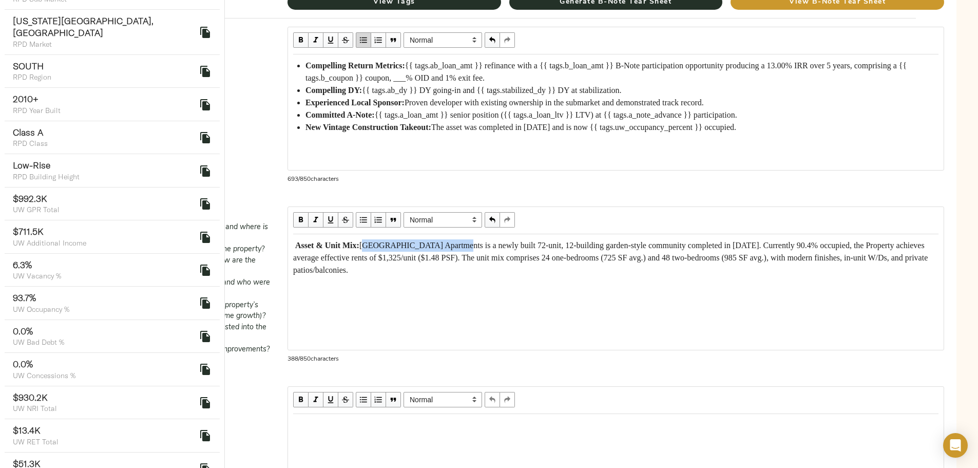
drag, startPoint x: 458, startPoint y: 213, endPoint x: 561, endPoint y: 210, distance: 102.2
click at [561, 241] on span "[GEOGRAPHIC_DATA] Apartments is a newly built 72-unit, 12-building garden-style…" at bounding box center [611, 257] width 637 height 33
click at [572, 241] on span "The [PERSON_NAME] is a newly built 72-unit, 12-building garden-style community …" at bounding box center [601, 257] width 617 height 33
drag, startPoint x: 597, startPoint y: 212, endPoint x: 603, endPoint y: 212, distance: 6.7
click at [603, 241] on span "The [PERSON_NAME] is a newly built 61-unit, 12-building garden-style community …" at bounding box center [601, 257] width 617 height 33
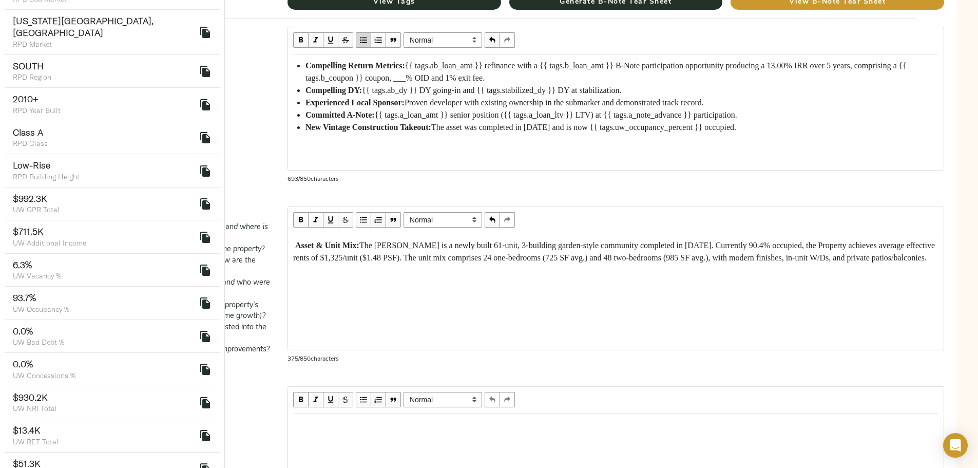
click at [602, 241] on span "The [PERSON_NAME] is a newly built 61-unit, 3-building garden-style community c…" at bounding box center [615, 251] width 644 height 21
drag, startPoint x: 637, startPoint y: 214, endPoint x: 681, endPoint y: 217, distance: 44.3
click at [681, 241] on span "The [PERSON_NAME] is a newly built 61-unit, 2-building garden-style community c…" at bounding box center [615, 251] width 644 height 21
click at [658, 241] on span "The [PERSON_NAME] is a newly built 61-unit, 2-building mixedd-use community com…" at bounding box center [614, 251] width 642 height 21
click at [418, 241] on span "The [PERSON_NAME] is a newly built 61-unit, 2-building mixed-use community comp…" at bounding box center [612, 251] width 638 height 21
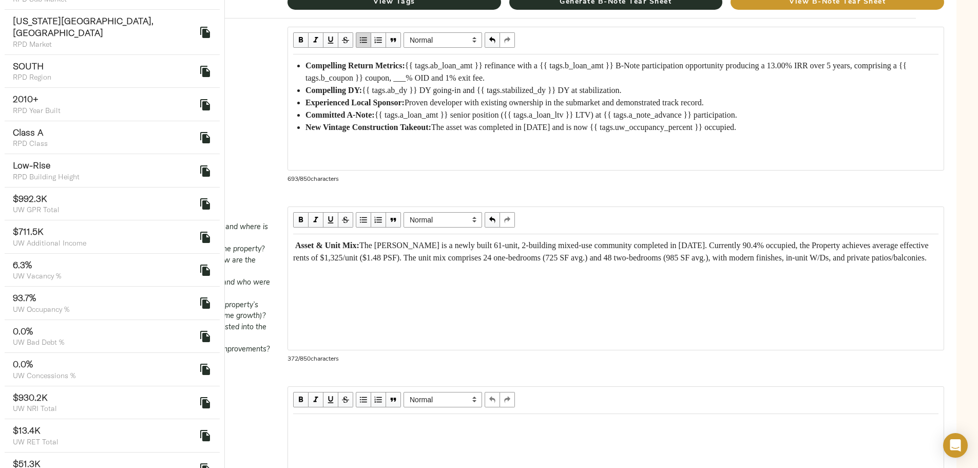
click at [417, 241] on span "The [PERSON_NAME] is a newly built 61-unit, 2-building mixed-use community comp…" at bounding box center [612, 251] width 638 height 21
click at [416, 241] on span "The [PERSON_NAME] is a newly built 61-unit, 2-building mixed-use community comp…" at bounding box center [612, 251] width 638 height 21
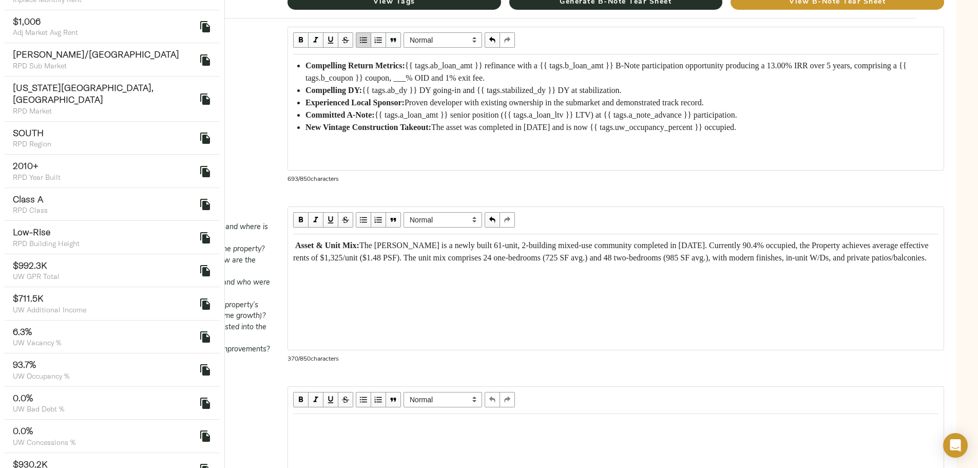
scroll to position [667, 0]
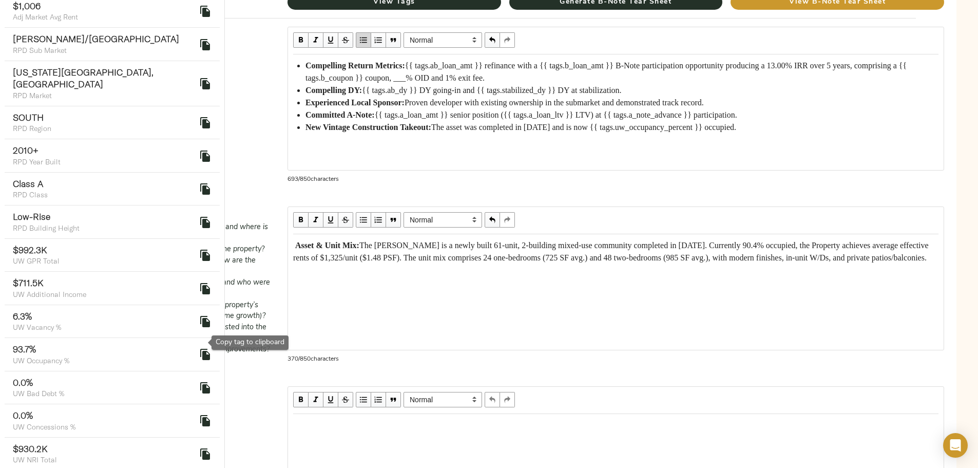
click at [200, 349] on icon "delete" at bounding box center [205, 354] width 10 height 11
drag, startPoint x: 482, startPoint y: 226, endPoint x: 505, endPoint y: 230, distance: 23.5
click at [505, 239] on div "Asset & Unit Mix: The [PERSON_NAME] is a newly built 61-unit, 2-building mixed-…" at bounding box center [615, 251] width 645 height 25
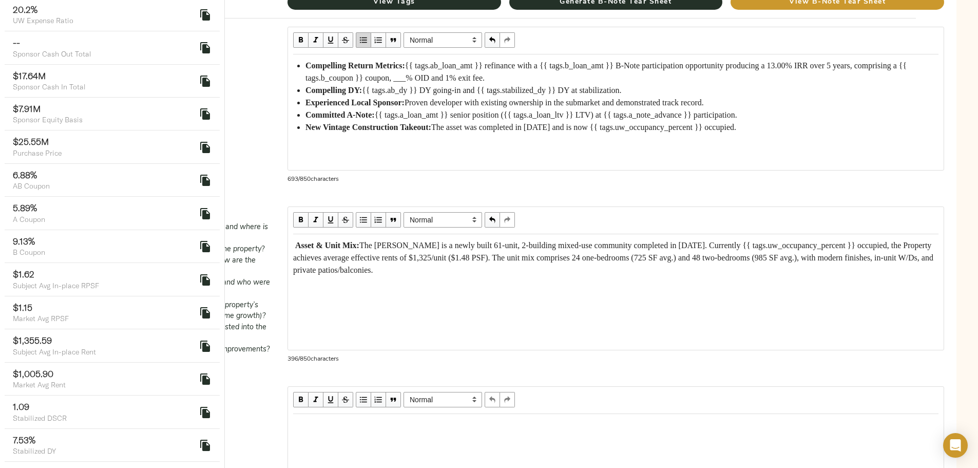
scroll to position [1489, 0]
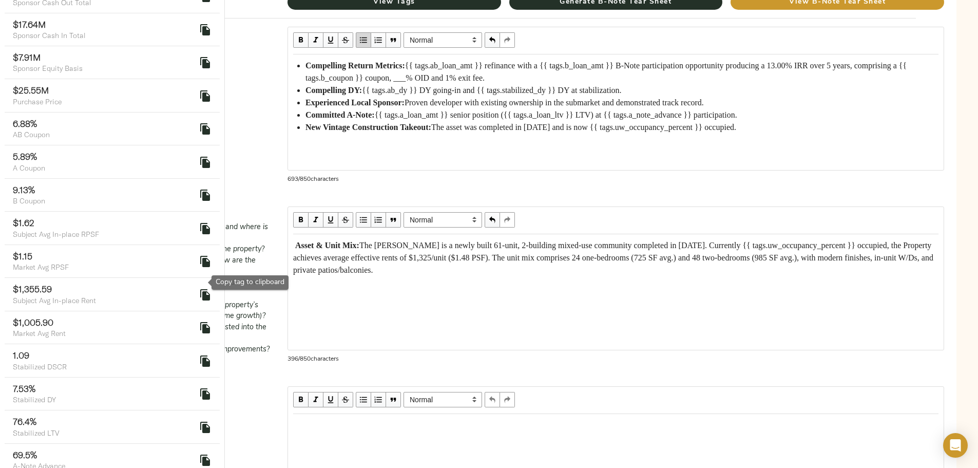
click at [199, 289] on icon "delete" at bounding box center [205, 295] width 12 height 12
drag, startPoint x: 443, startPoint y: 238, endPoint x: 467, endPoint y: 238, distance: 24.6
click at [467, 241] on span "The [PERSON_NAME] is a newly built 61-unit, 2-building mixed-use community comp…" at bounding box center [614, 257] width 642 height 33
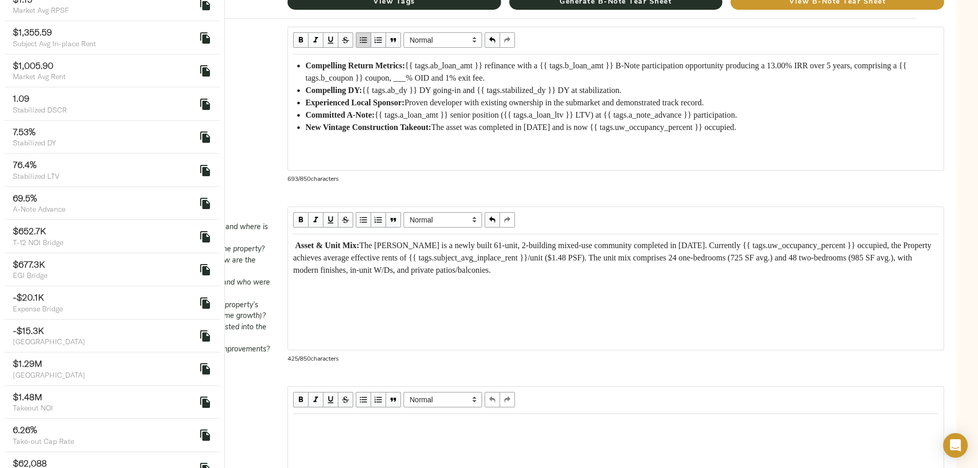
scroll to position [1759, 0]
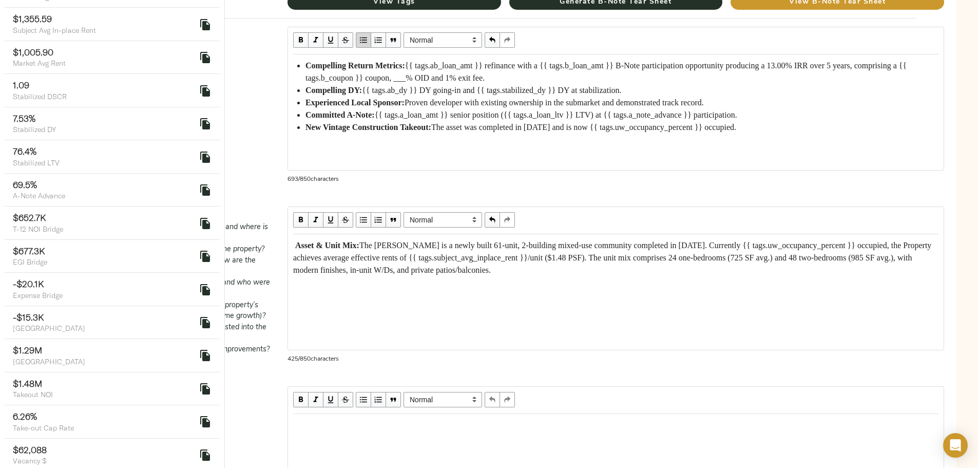
click at [615, 241] on span "The [PERSON_NAME] is a newly built 61-unit, 2-building mixed-use community comp…" at bounding box center [613, 257] width 640 height 33
click at [735, 241] on span "The [PERSON_NAME] is a newly built 61-unit, 2-building mixed-use community comp…" at bounding box center [613, 257] width 640 height 33
click at [487, 250] on span "The [PERSON_NAME] is a newly built 61-unit, 2-building mixed-use community comp…" at bounding box center [613, 257] width 640 height 33
click at [425, 250] on span "The [PERSON_NAME] is a newly built 61-unit, 2-building mixed-use community comp…" at bounding box center [613, 257] width 640 height 33
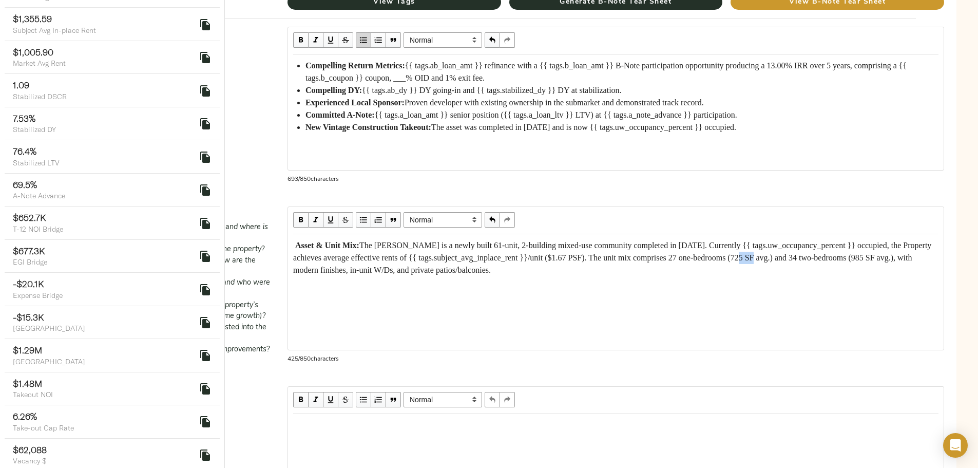
click at [425, 250] on span "The [PERSON_NAME] is a newly built 61-unit, 2-building mixed-use community comp…" at bounding box center [613, 257] width 640 height 33
click at [474, 262] on div "Asset & Unit Mix: The [PERSON_NAME] is a newly built 61-unit, 2-building mixed-…" at bounding box center [615, 257] width 645 height 37
click at [683, 252] on span "The [PERSON_NAME] is a newly built 61-unit, 2-building mixed-use community comp…" at bounding box center [613, 257] width 640 height 33
drag, startPoint x: 446, startPoint y: 264, endPoint x: 553, endPoint y: 268, distance: 107.4
click at [553, 268] on div "Asset & Unit Mix: The [PERSON_NAME] is a newly built 61-unit, 2-building mixed-…" at bounding box center [616, 258] width 655 height 46
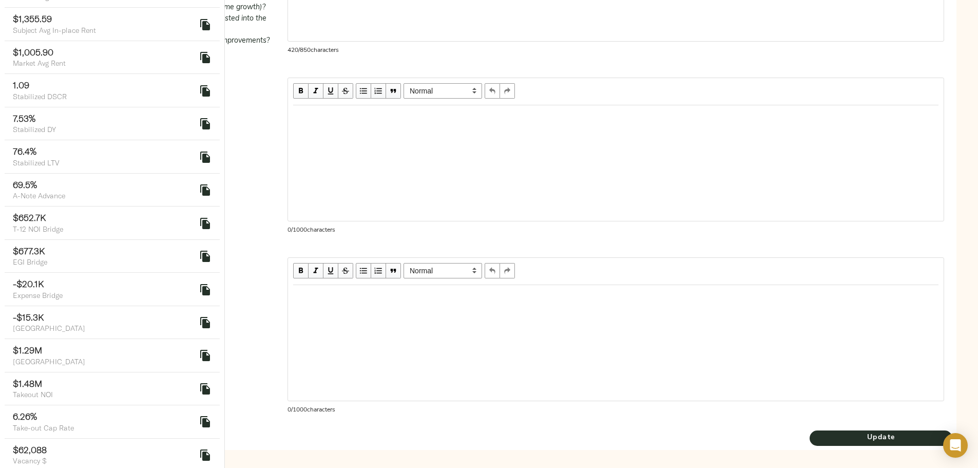
scroll to position [569, 0]
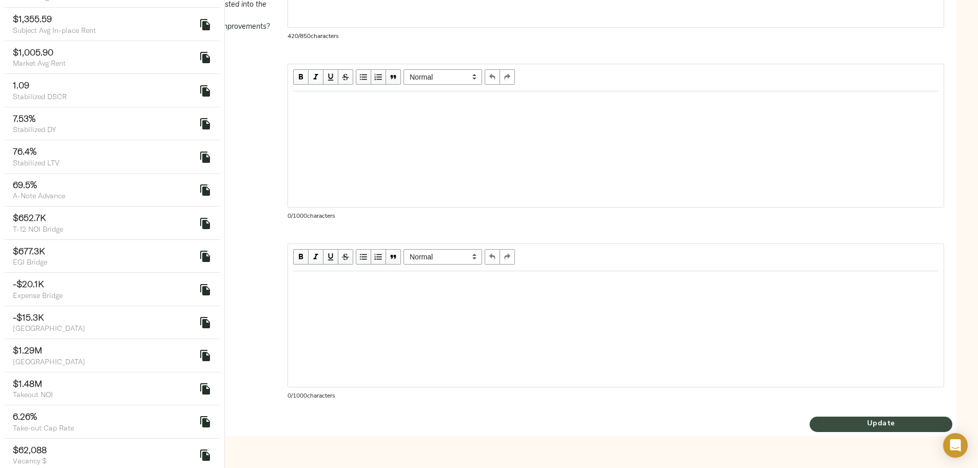
click at [810, 423] on span "Update" at bounding box center [881, 423] width 143 height 13
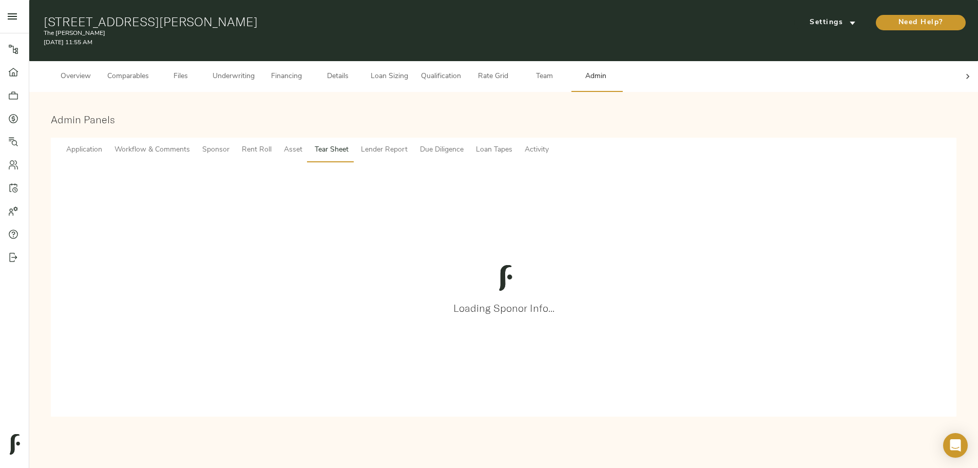
scroll to position [0, 0]
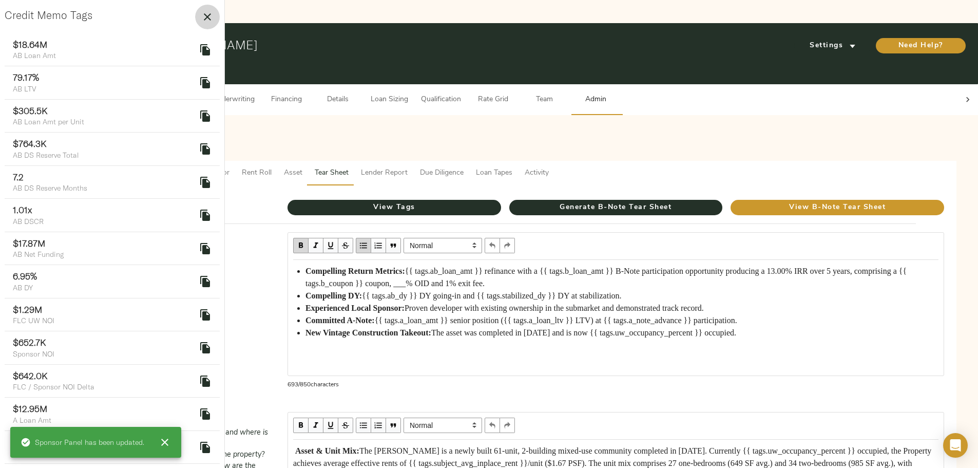
click at [204, 18] on icon "button" at bounding box center [207, 17] width 12 height 12
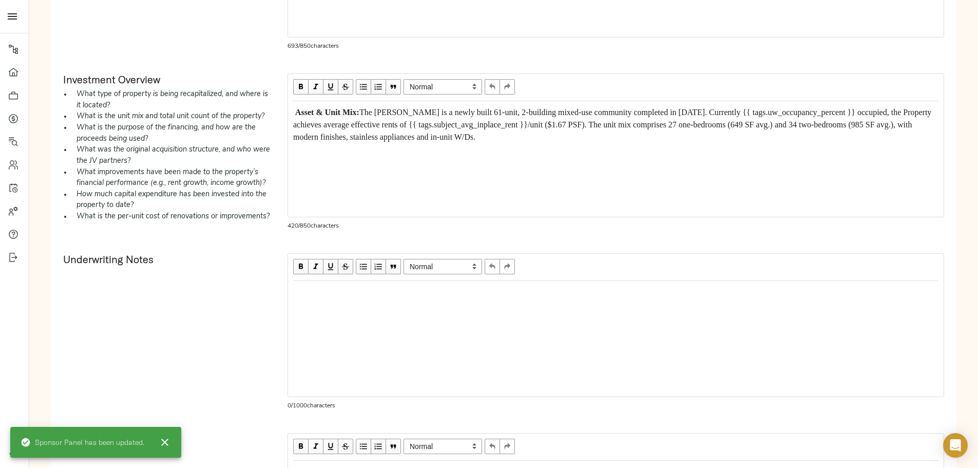
scroll to position [411, 0]
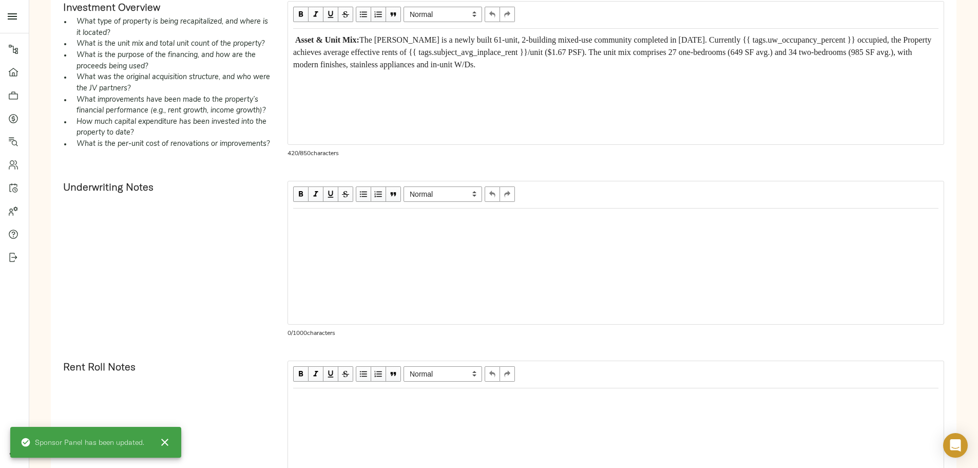
click at [384, 74] on div "Asset & Unit Mix: The [PERSON_NAME] is a newly built 61-unit, 2-building mixed-…" at bounding box center [616, 87] width 656 height 116
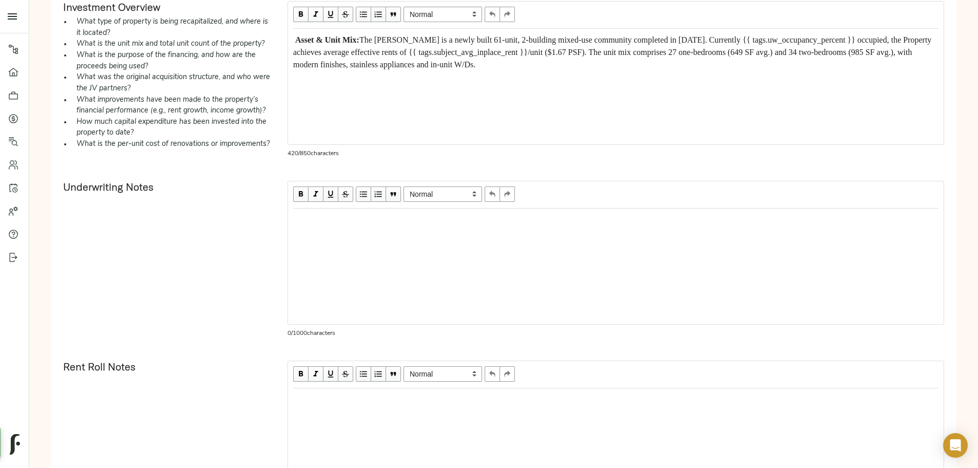
click at [375, 76] on div "Normal Heading Large Heading Medium Heading Small Normal Asset & Unit Mix: The …" at bounding box center [615, 83] width 673 height 180
click at [381, 75] on div "Asset & Unit Mix: The [PERSON_NAME] is a newly built 61-unit, 2-building mixed-…" at bounding box center [616, 87] width 656 height 116
click at [454, 59] on div "Asset & Unit Mix: The [PERSON_NAME] is a newly built 61-unit, 2-building mixed-…" at bounding box center [615, 52] width 645 height 37
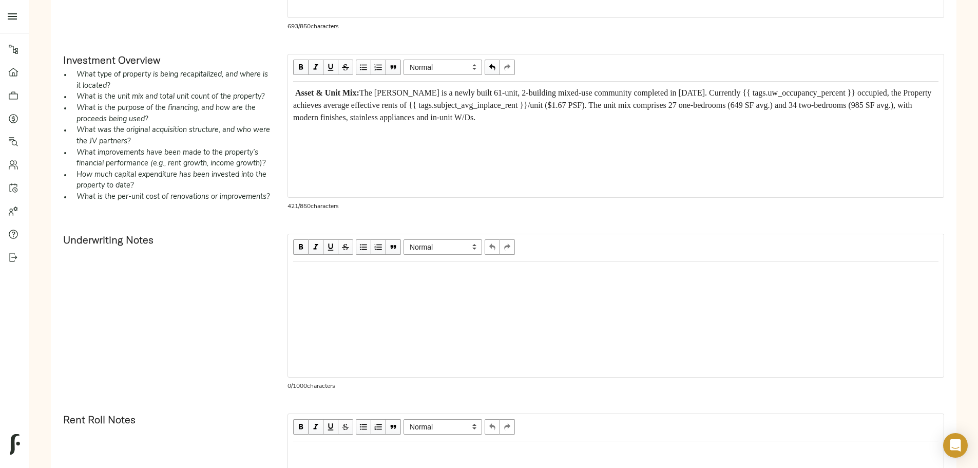
scroll to position [308, 0]
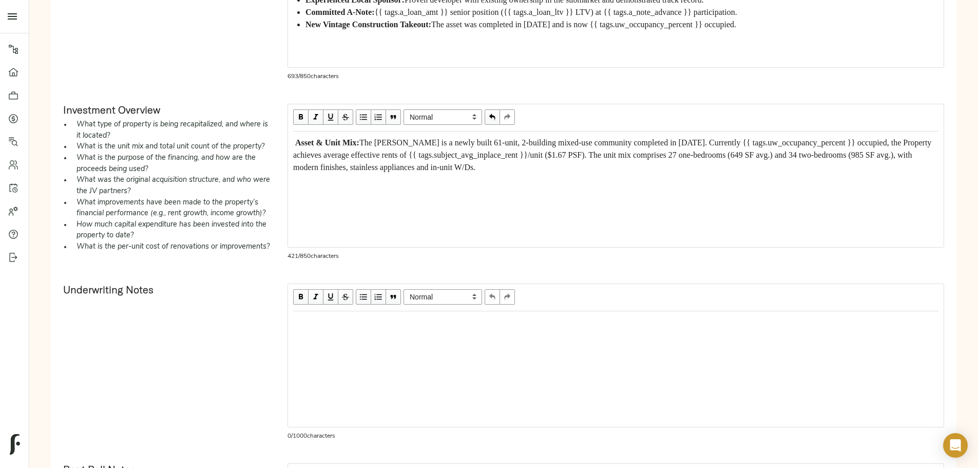
click at [359, 138] on span "Asset & Unit Mix:" at bounding box center [327, 142] width 64 height 9
click at [378, 250] on div "Normal Heading Large Heading Medium Heading Small Normal Asset & Unit Mix: The …" at bounding box center [615, 185] width 673 height 180
click at [388, 185] on div "Edit text" at bounding box center [615, 187] width 645 height 12
click at [388, 190] on div "Asset & Unit Mix: The [PERSON_NAME] is a newly built 61-unit, 2-building mixed-…" at bounding box center [616, 189] width 656 height 116
click at [383, 187] on div "Asset & Unit Mix: The [PERSON_NAME] is a newly built 61-unit, 2-building mixed-…" at bounding box center [616, 165] width 655 height 66
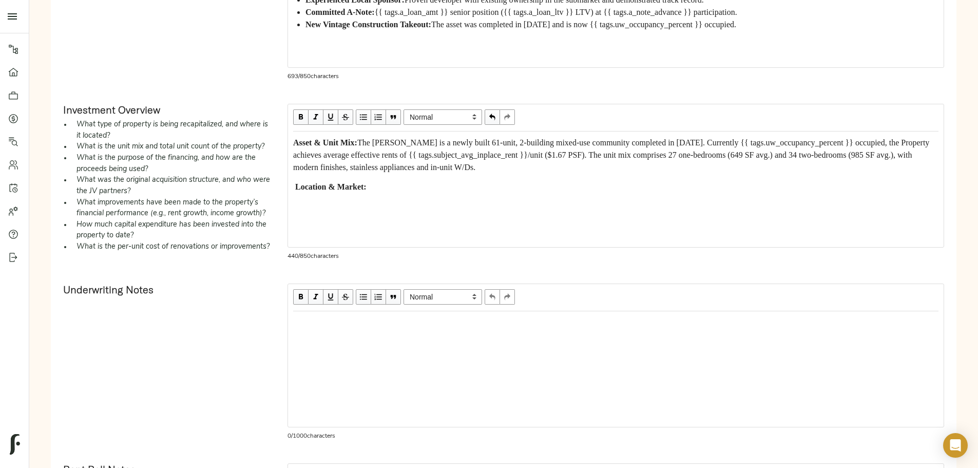
click at [367, 182] on span "Location & Market:" at bounding box center [330, 186] width 71 height 9
click at [367, 182] on span "Edit text" at bounding box center [365, 186] width 2 height 9
click at [473, 181] on div "Location & Market:" at bounding box center [615, 187] width 645 height 12
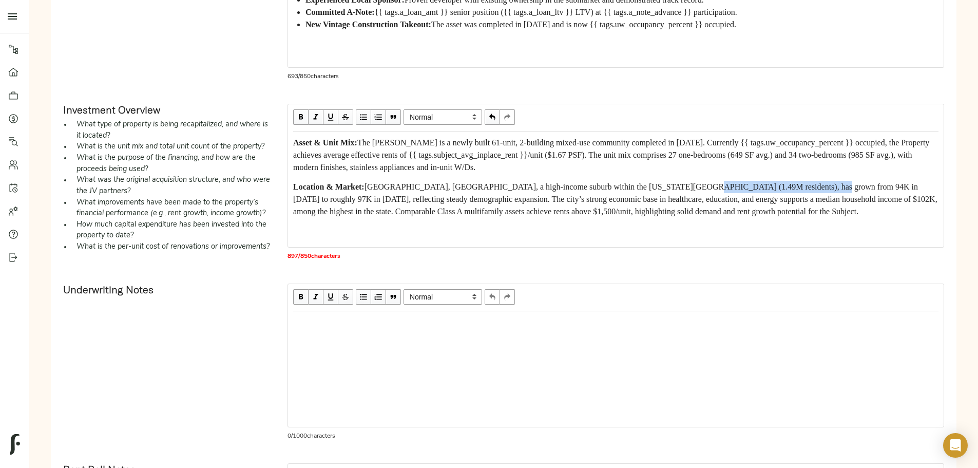
drag, startPoint x: 436, startPoint y: 192, endPoint x: 568, endPoint y: 187, distance: 132.0
click at [568, 187] on span "[GEOGRAPHIC_DATA], [GEOGRAPHIC_DATA], a high-income suburb within the [US_STATE…" at bounding box center [616, 198] width 646 height 33
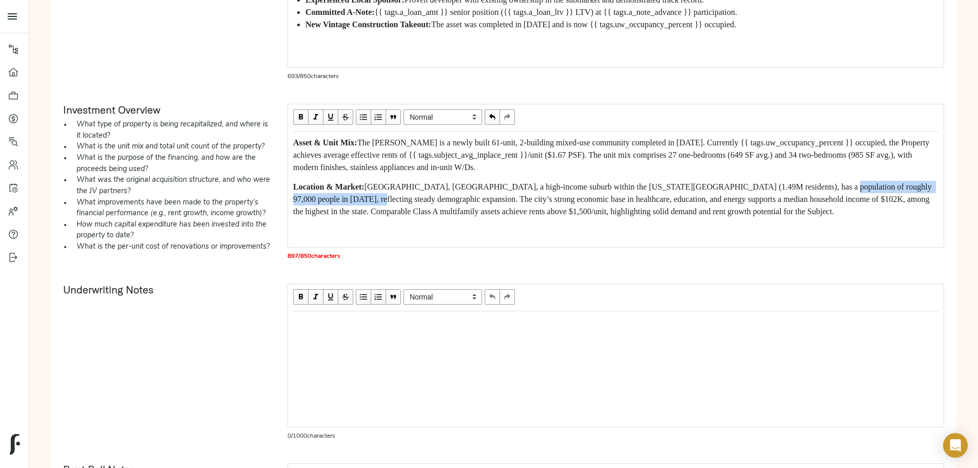
drag, startPoint x: 575, startPoint y: 190, endPoint x: 418, endPoint y: 203, distance: 157.6
click at [418, 203] on span "[GEOGRAPHIC_DATA], [GEOGRAPHIC_DATA], a high-income suburb within the [US_STATE…" at bounding box center [613, 198] width 641 height 33
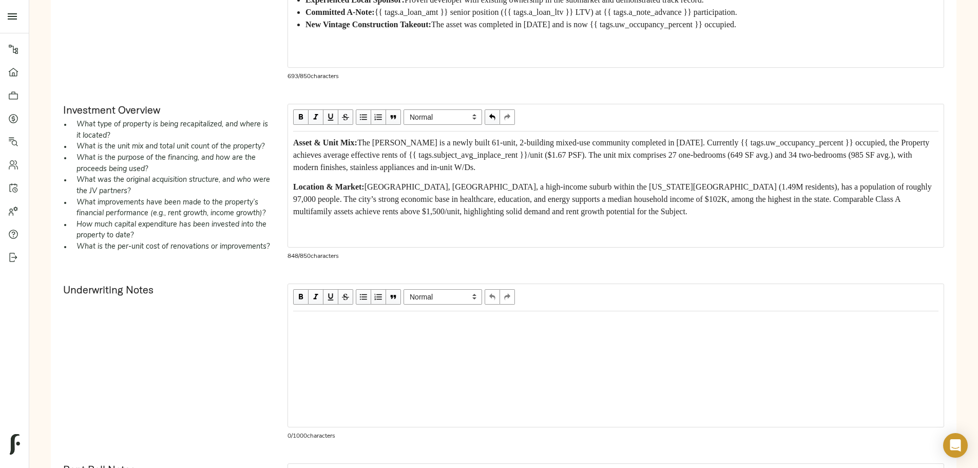
scroll to position [24, 0]
click at [527, 207] on div "Location & Market: [GEOGRAPHIC_DATA], [GEOGRAPHIC_DATA], a high-income suburb w…" at bounding box center [615, 199] width 645 height 37
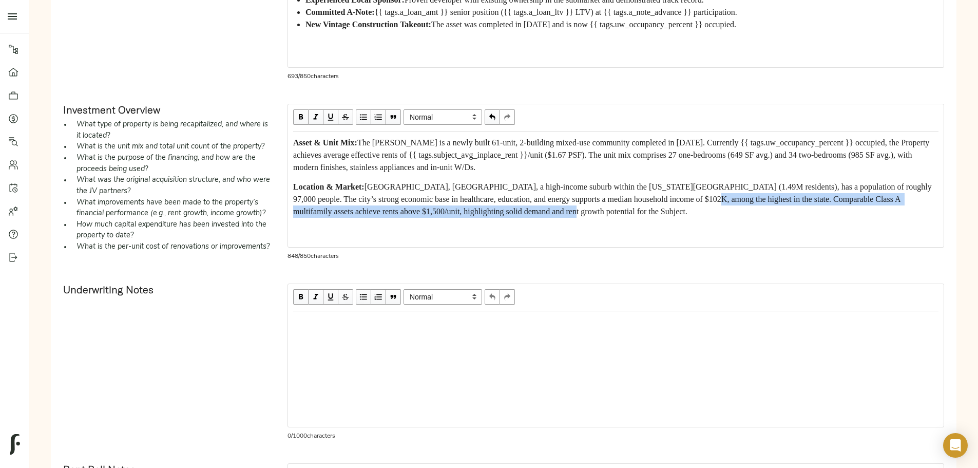
drag, startPoint x: 378, startPoint y: 195, endPoint x: 535, endPoint y: 200, distance: 157.2
click at [535, 200] on div "Asset & Unit Mix: The [PERSON_NAME] is a newly built 61-unit, 2-building mixed-…" at bounding box center [616, 177] width 655 height 90
click at [383, 191] on span "[GEOGRAPHIC_DATA], [GEOGRAPHIC_DATA], a high-income suburb within the [US_STATE…" at bounding box center [613, 198] width 641 height 33
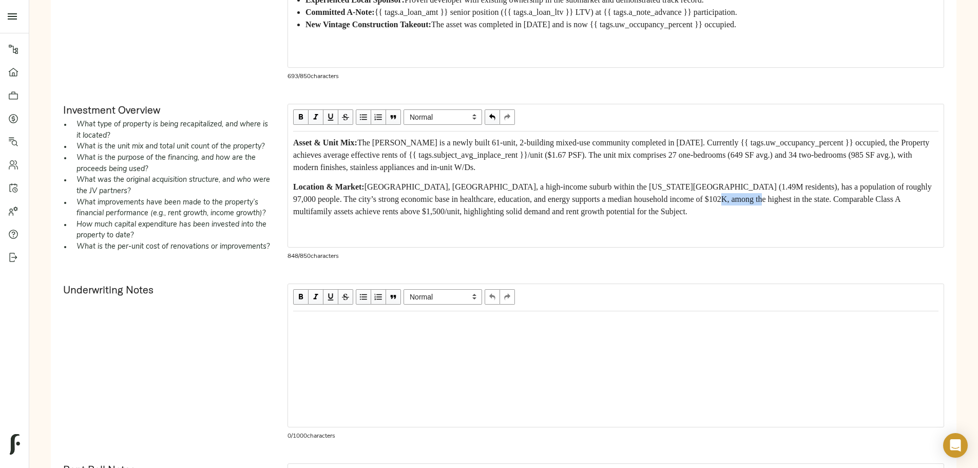
click at [383, 191] on span "[GEOGRAPHIC_DATA], [GEOGRAPHIC_DATA], a high-income suburb within the [US_STATE…" at bounding box center [613, 198] width 641 height 33
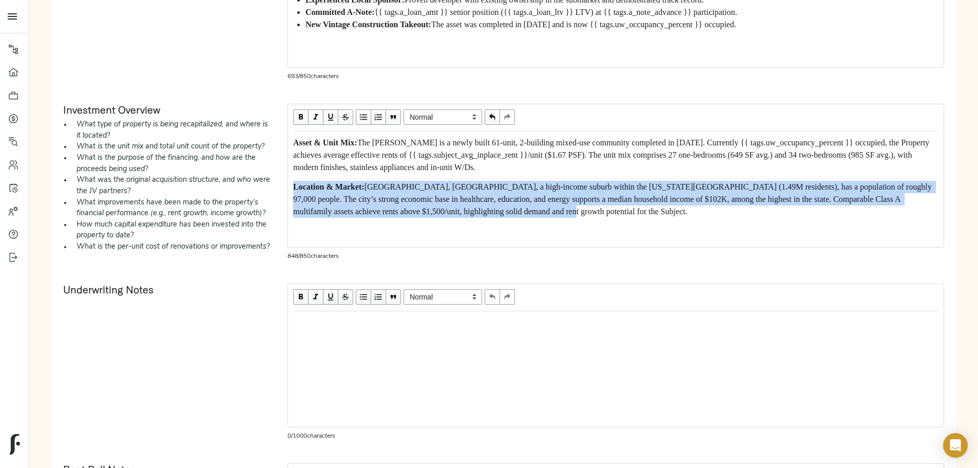
click at [383, 191] on span "[GEOGRAPHIC_DATA], [GEOGRAPHIC_DATA], a high-income suburb within the [US_STATE…" at bounding box center [613, 198] width 641 height 33
click at [380, 191] on div "Asset & Unit Mix: The [PERSON_NAME] is a newly built 61-unit, 2-building mixed-…" at bounding box center [616, 177] width 655 height 90
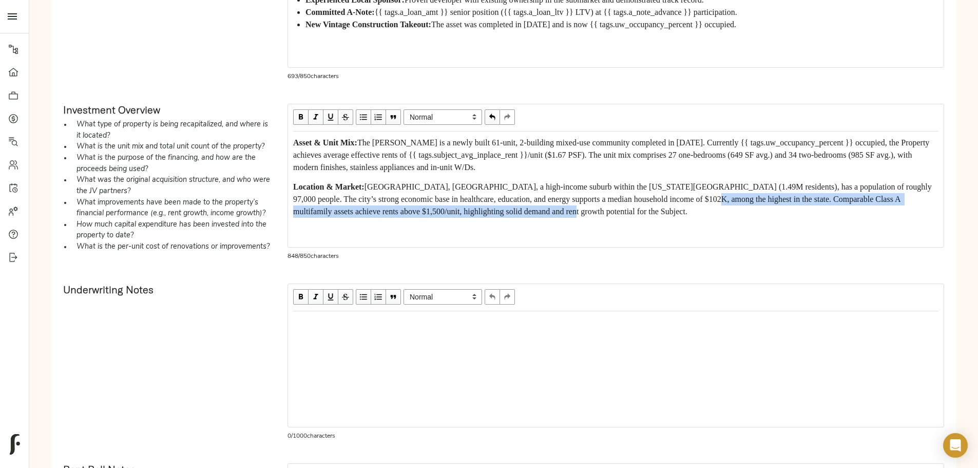
drag, startPoint x: 382, startPoint y: 193, endPoint x: 515, endPoint y: 206, distance: 133.7
click at [515, 206] on span "[GEOGRAPHIC_DATA], [GEOGRAPHIC_DATA], a high-income suburb within the [US_STATE…" at bounding box center [613, 198] width 641 height 33
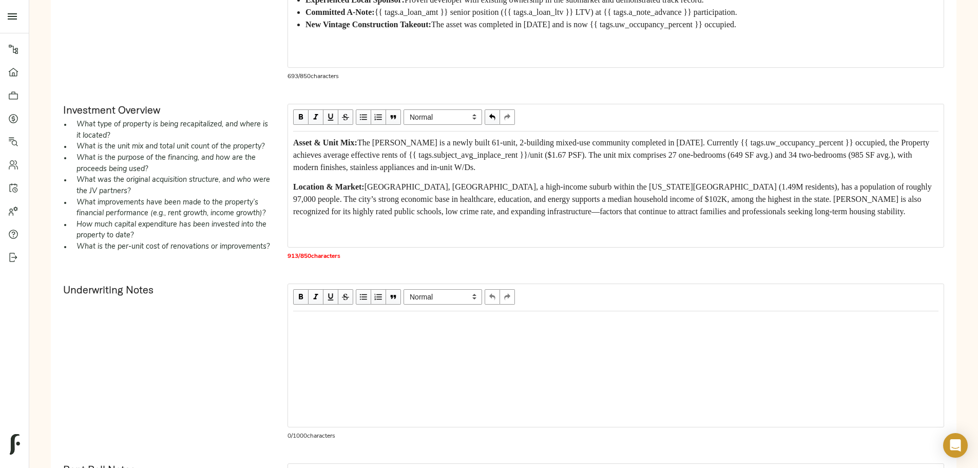
click at [439, 205] on span "[GEOGRAPHIC_DATA], [GEOGRAPHIC_DATA], a high-income suburb within the [US_STATE…" at bounding box center [613, 198] width 641 height 33
click at [419, 206] on div "Location & Market: [GEOGRAPHIC_DATA], [GEOGRAPHIC_DATA], a high-income suburb w…" at bounding box center [615, 199] width 645 height 37
click at [380, 208] on div "Asset & Unit Mix: The [PERSON_NAME] is a newly built 61-unit, 2-building mixed-…" at bounding box center [616, 187] width 655 height 110
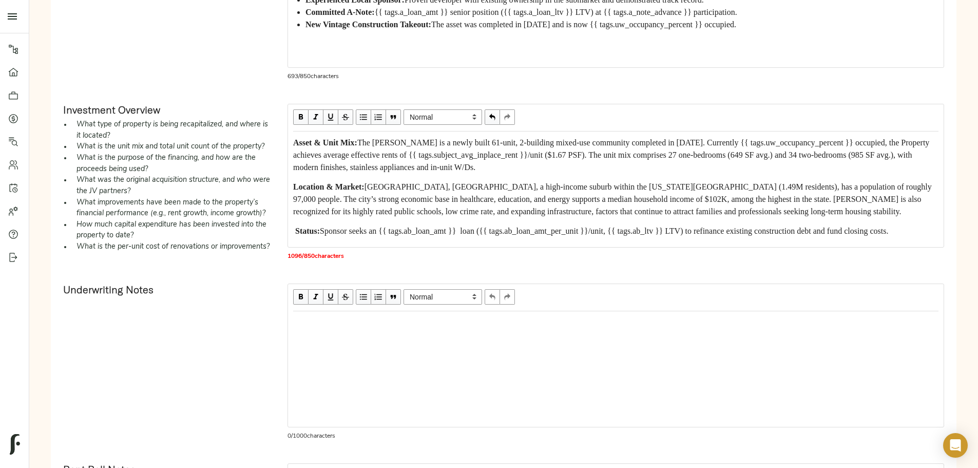
click at [320, 226] on span "Status:" at bounding box center [307, 230] width 25 height 9
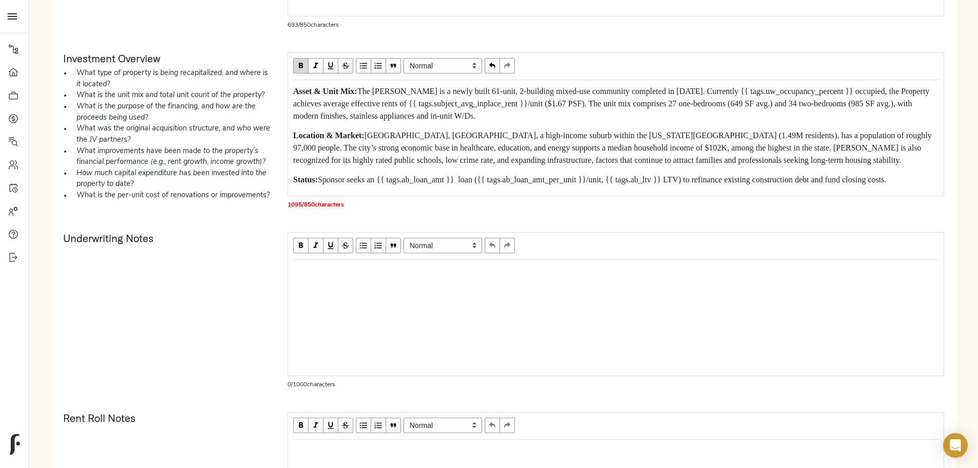
scroll to position [68, 0]
click at [445, 175] on span "Sponsor seeks an {{ tags.ab_loan_amt }} loan ({{ tags.ab_loan_amt_per_unit }}/u…" at bounding box center [602, 179] width 568 height 9
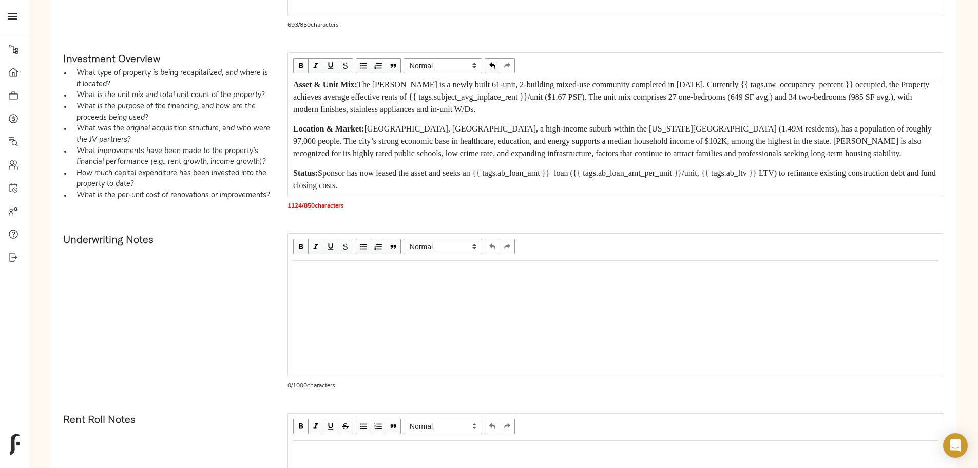
scroll to position [81, 0]
click at [452, 167] on div "Status: Sponsor has now leased the asset and seeks an {{ tags.ab_loan_amt }} lo…" at bounding box center [615, 179] width 645 height 25
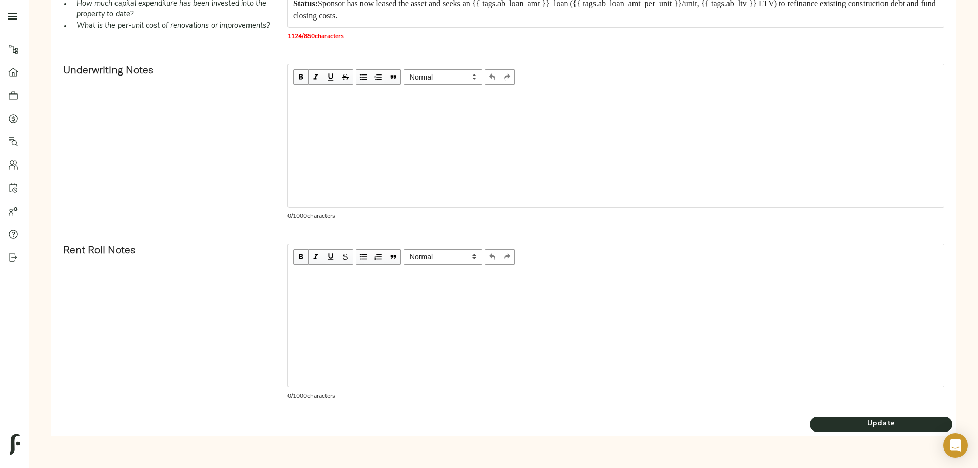
scroll to position [569, 0]
click at [810, 429] on span "Update" at bounding box center [881, 423] width 143 height 13
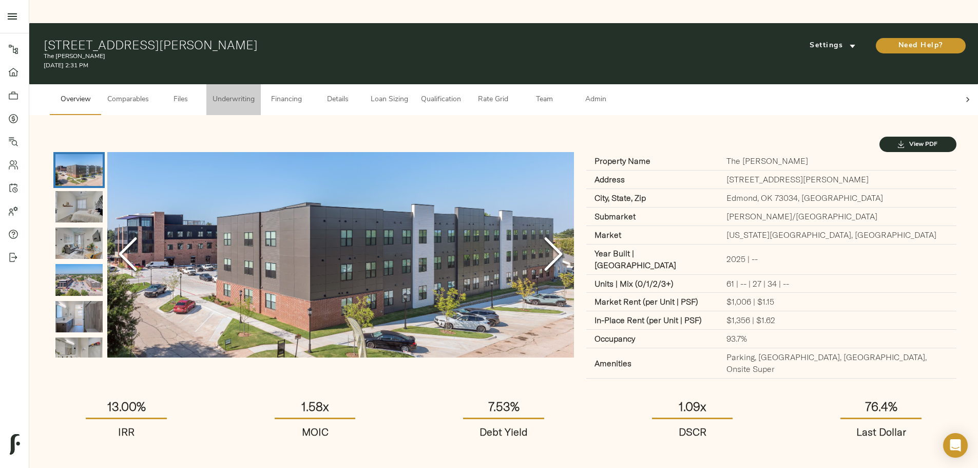
click at [255, 93] on span "Underwriting" at bounding box center [234, 99] width 42 height 13
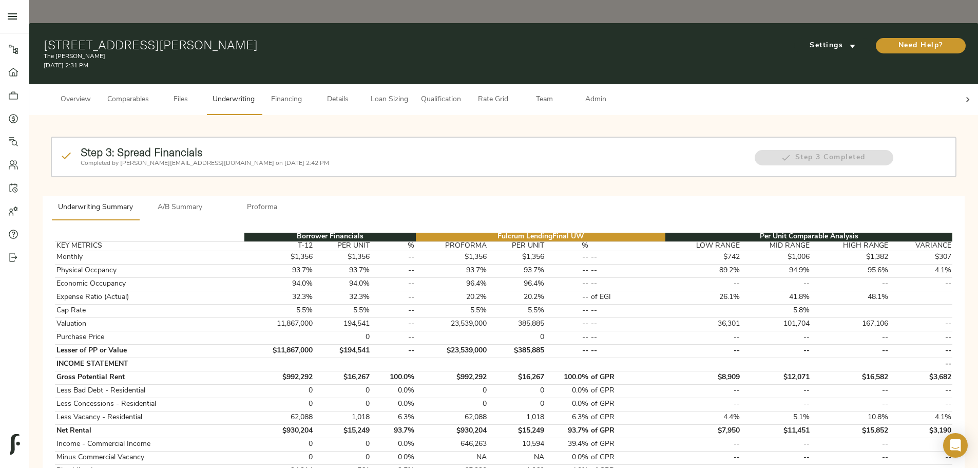
click at [957, 84] on div at bounding box center [967, 99] width 21 height 31
click at [615, 93] on span "Admin" at bounding box center [595, 99] width 39 height 13
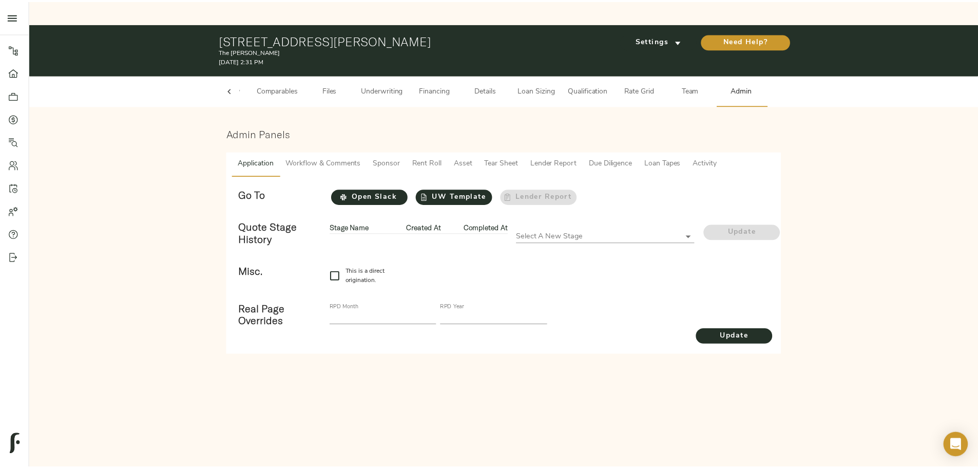
scroll to position [0, 40]
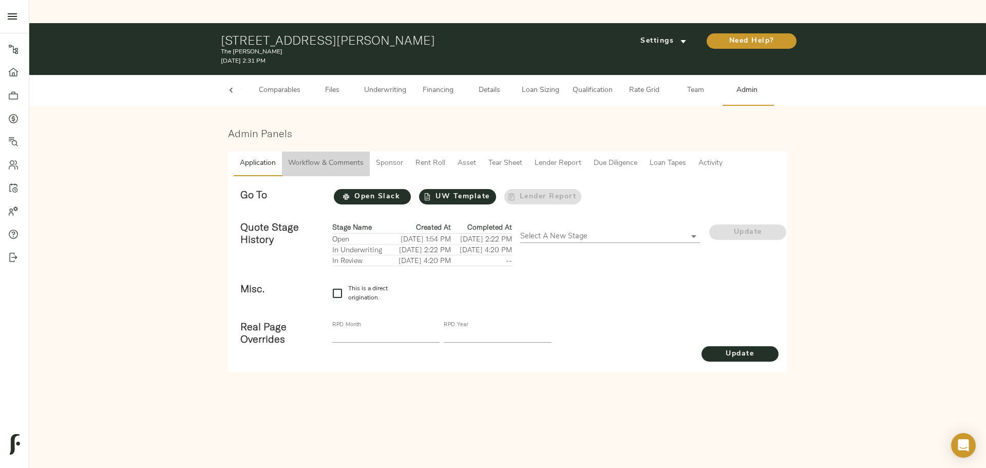
click at [310, 157] on span "Workflow & Comments" at bounding box center [325, 163] width 75 height 13
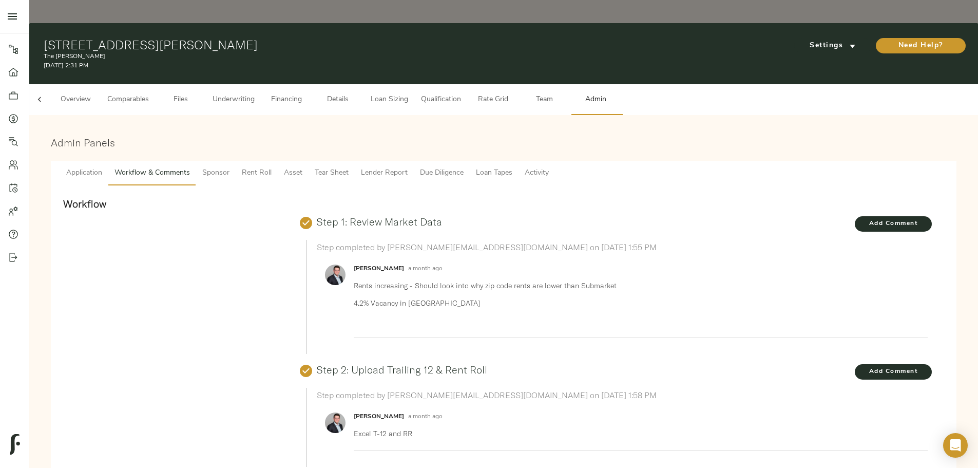
click at [149, 93] on span "Comparables" at bounding box center [128, 99] width 42 height 13
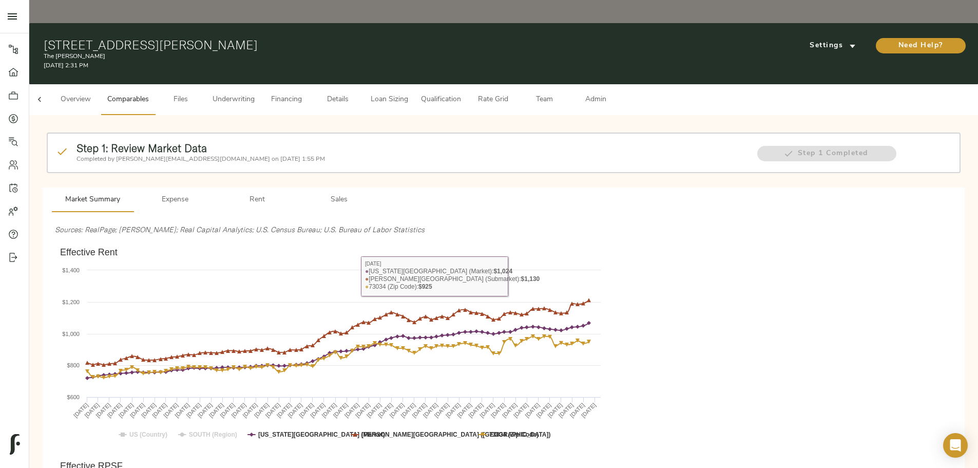
click at [255, 93] on span "Underwriting" at bounding box center [234, 99] width 42 height 13
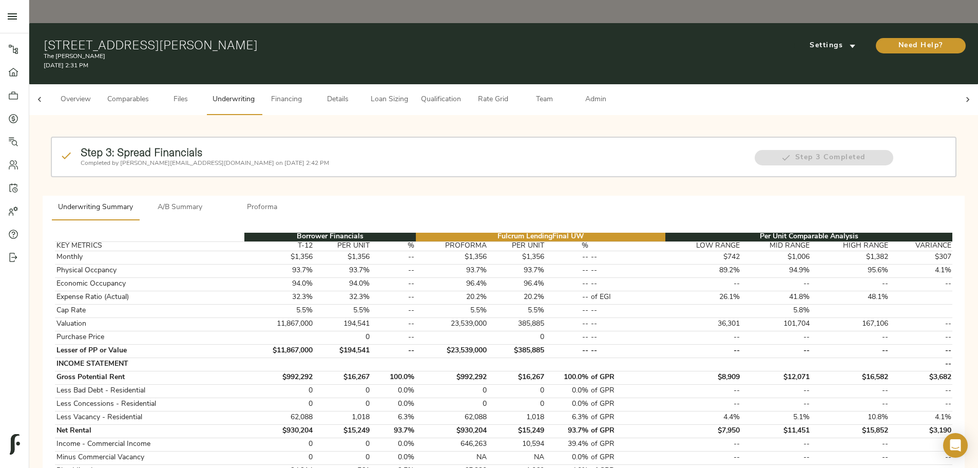
click at [297, 201] on span "Proforma" at bounding box center [262, 207] width 70 height 13
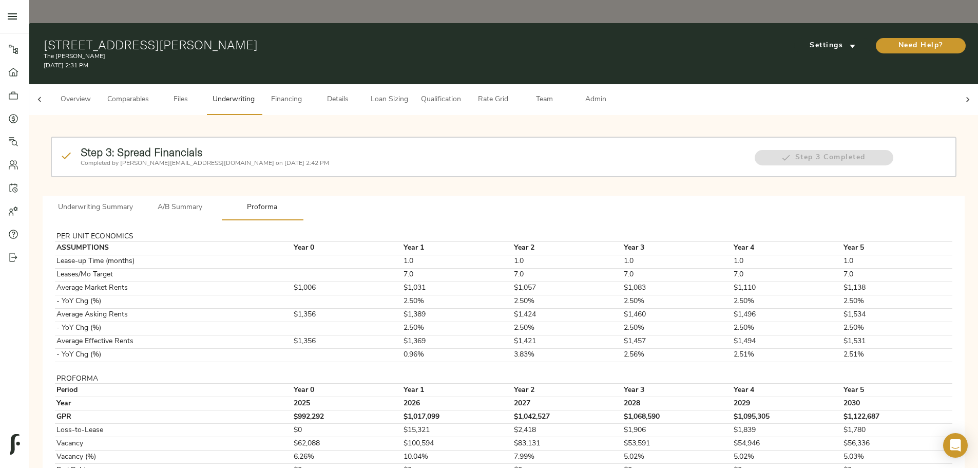
click at [133, 201] on span "Underwriting Summary" at bounding box center [95, 207] width 75 height 13
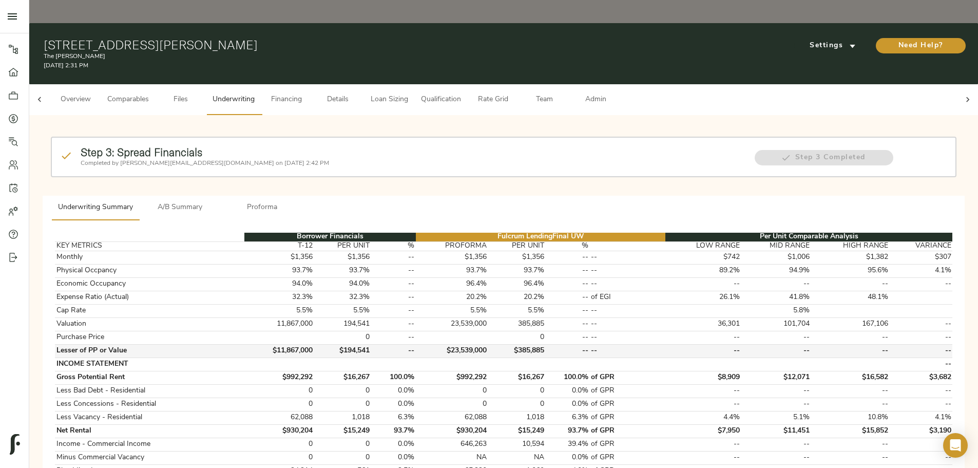
scroll to position [103, 0]
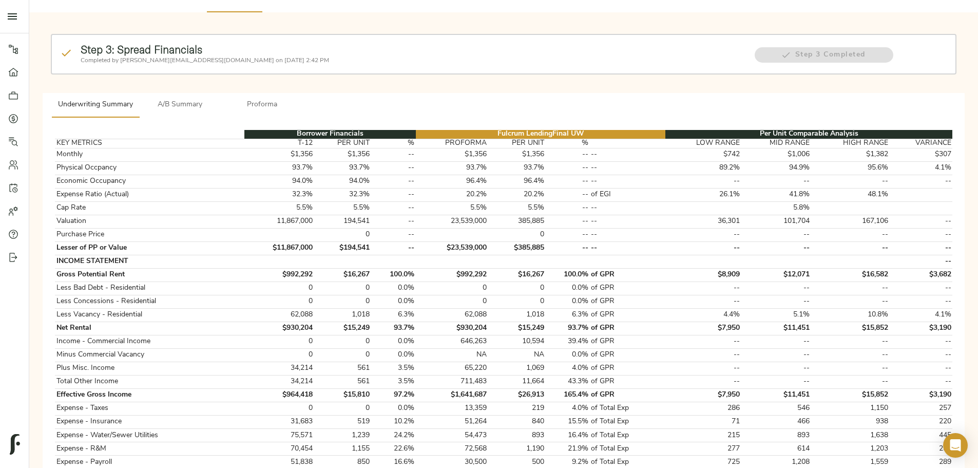
click at [297, 99] on span "Proforma" at bounding box center [262, 105] width 70 height 13
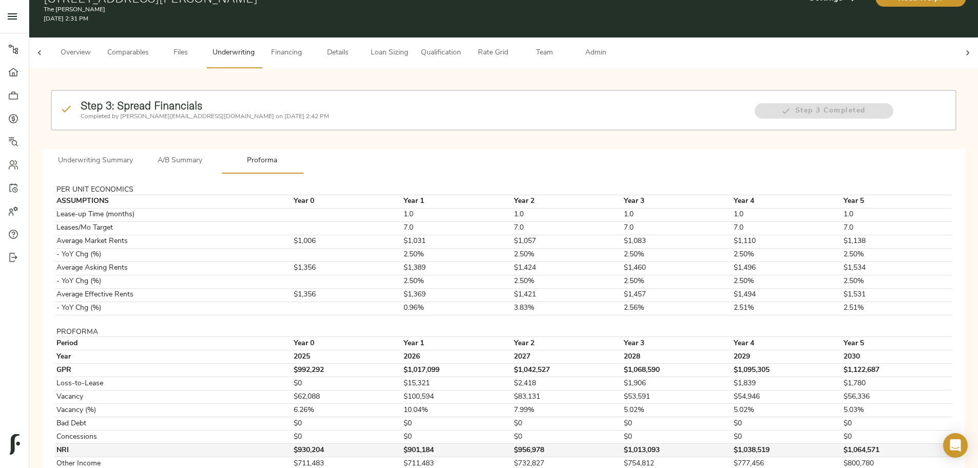
scroll to position [0, 0]
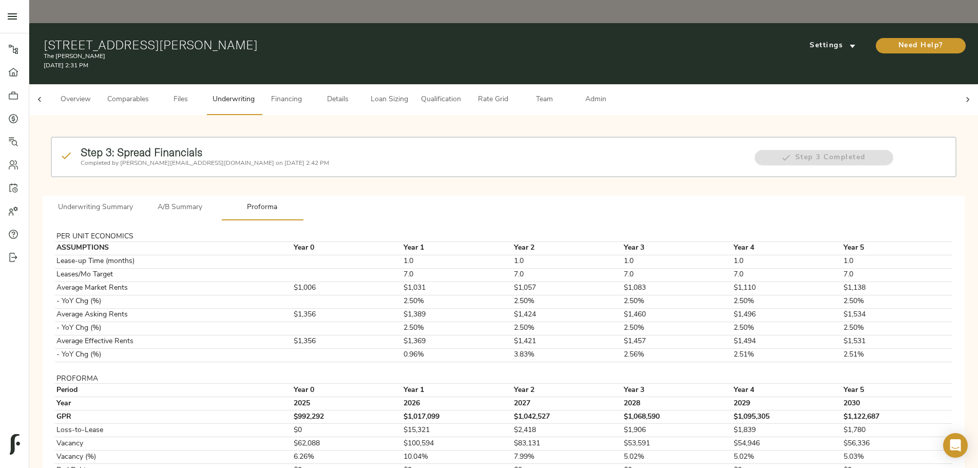
click at [133, 201] on span "Underwriting Summary" at bounding box center [95, 207] width 75 height 13
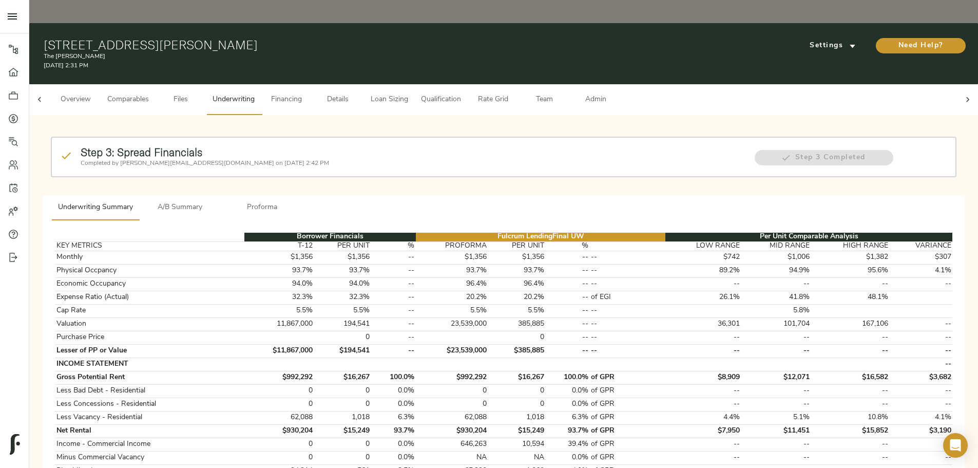
click at [221, 196] on button "A/B Summary" at bounding box center [180, 208] width 82 height 25
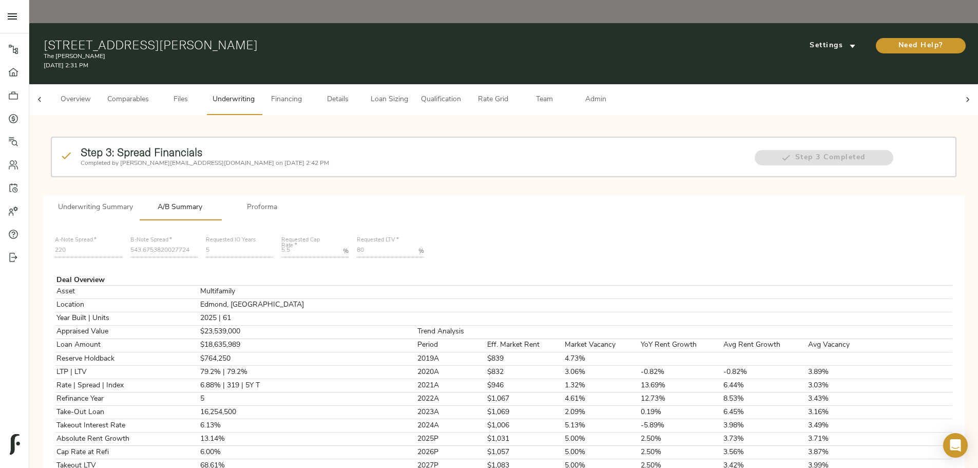
click at [297, 201] on span "Proforma" at bounding box center [262, 207] width 70 height 13
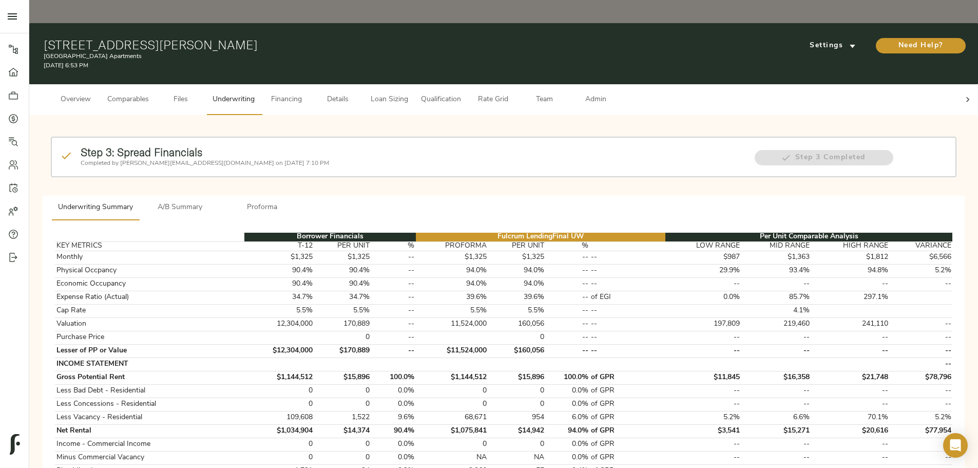
click at [963, 94] on icon at bounding box center [968, 99] width 10 height 10
click at [615, 93] on span "Admin" at bounding box center [595, 99] width 39 height 13
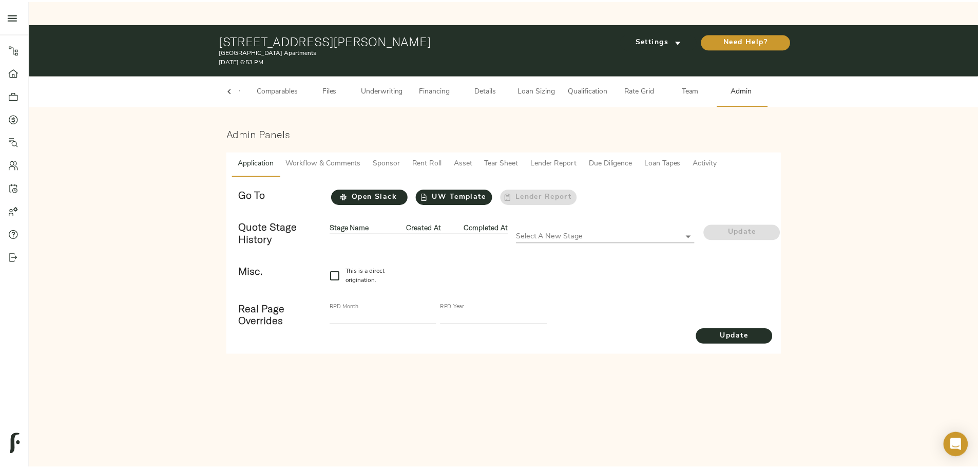
scroll to position [0, 40]
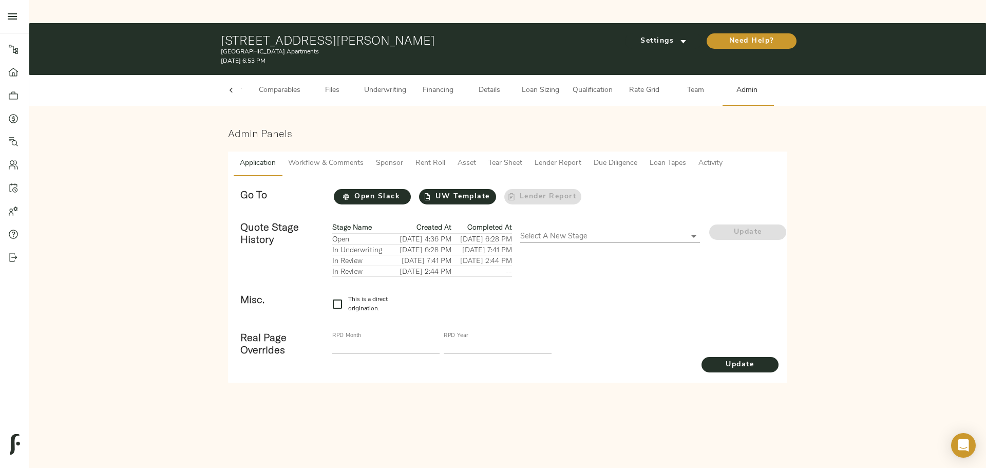
click at [503, 157] on span "Tear Sheet" at bounding box center [505, 163] width 34 height 13
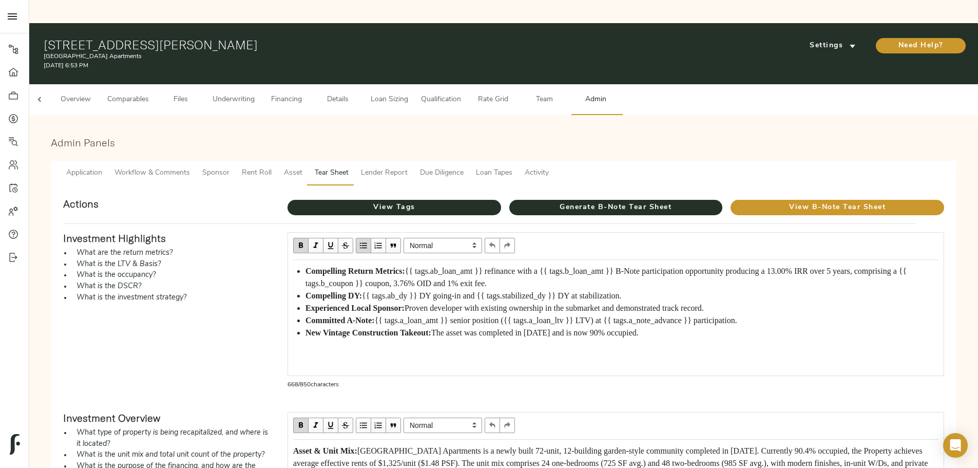
scroll to position [17, 0]
drag, startPoint x: 391, startPoint y: 234, endPoint x: 542, endPoint y: 333, distance: 179.8
click at [542, 333] on ul "Compelling Return Metrics: {{ tags.ab_loan_amt }} refinance with a {{ tags.b_lo…" at bounding box center [615, 302] width 645 height 74
copy ul "Compelling Return Metrics: {{ tags.ab_loan_amt }} refinance with a {{ tags.b_lo…"
click at [279, 286] on div "Investment Highlights What are the return metrics? What is the LTV & Basis? Wha…" at bounding box center [167, 314] width 224 height 180
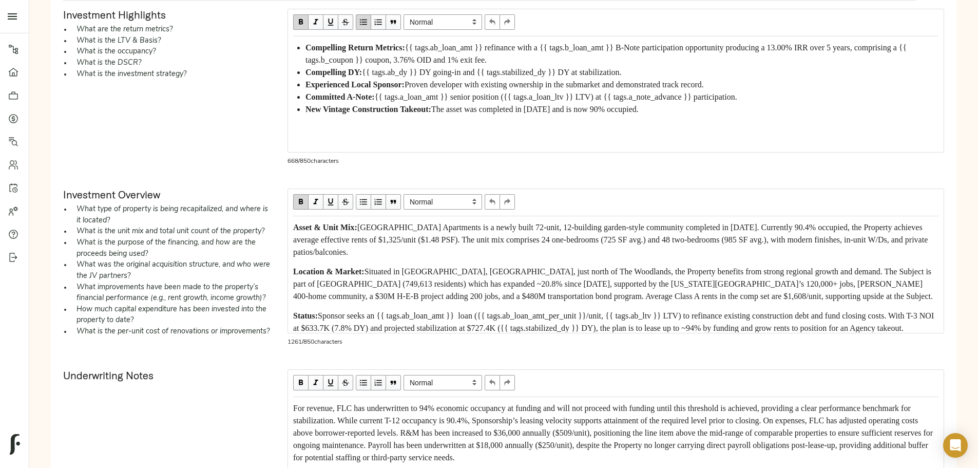
scroll to position [205, 0]
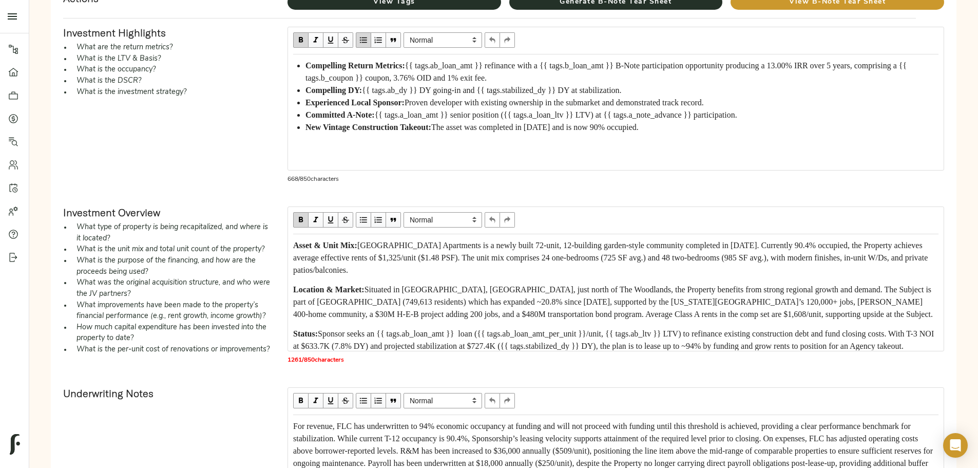
drag, startPoint x: 457, startPoint y: 210, endPoint x: 743, endPoint y: 250, distance: 288.7
click at [743, 250] on div "Asset & Unit Mix: Grand Monarch Apartments is a newly built 72-unit, 12-buildin…" at bounding box center [615, 257] width 645 height 37
copy span "[GEOGRAPHIC_DATA] Apartments is a newly built 72-unit, 12-building garden-style…"
drag, startPoint x: 382, startPoint y: 213, endPoint x: 747, endPoint y: 244, distance: 365.8
click at [747, 244] on div "Asset & Unit Mix: Grand Monarch Apartments is a newly built 72-unit, 12-buildin…" at bounding box center [615, 257] width 645 height 37
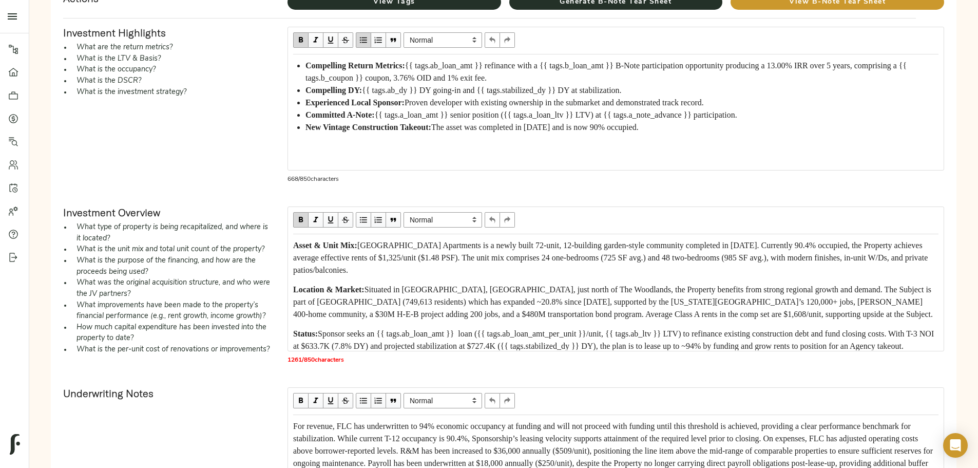
copy div "Asset & Unit Mix: Grand Monarch Apartments is a newly built 72-unit, 12-buildin…"
click at [137, 141] on div "Admin Panels Application Workflow & Comments Sponsor Rent Roll Asset Tear Sheet…" at bounding box center [503, 345] width 932 height 854
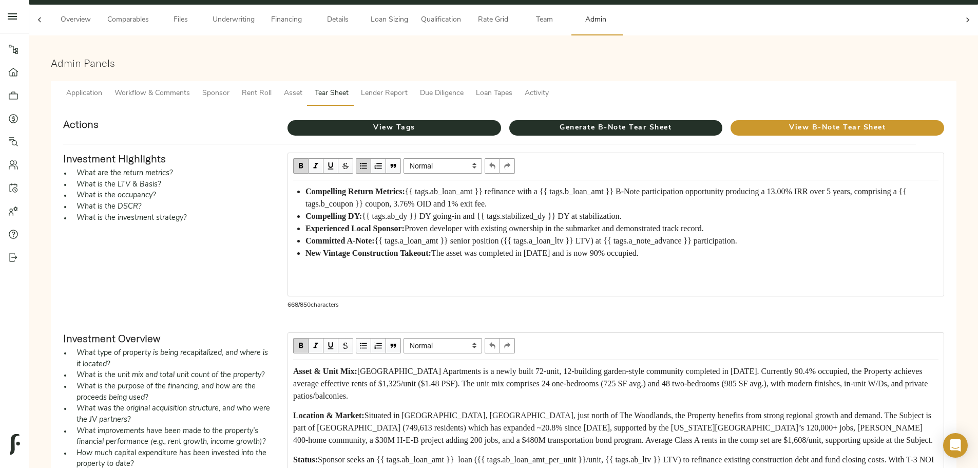
scroll to position [154, 0]
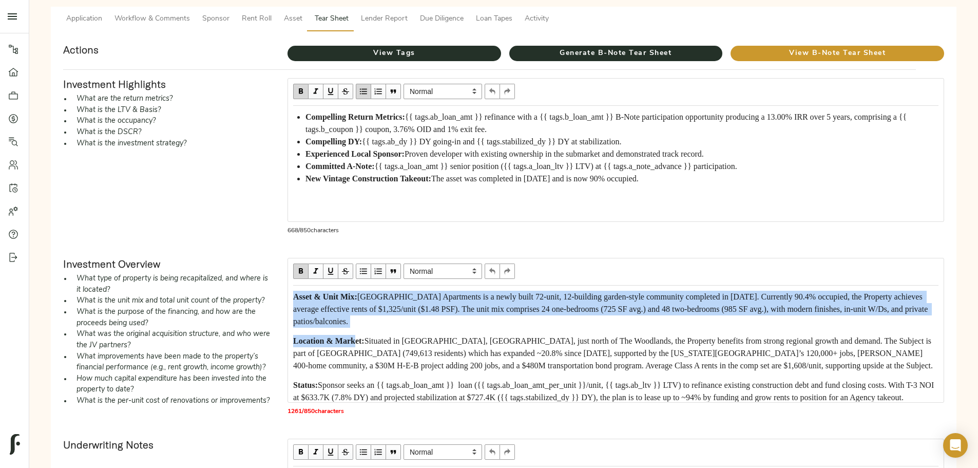
drag, startPoint x: 380, startPoint y: 320, endPoint x: 451, endPoint y: 321, distance: 70.9
click at [451, 321] on div "Asset & Unit Mix: Grand Monarch Apartments is a newly built 72-unit, 12-buildin…" at bounding box center [616, 344] width 655 height 116
click at [364, 336] on span "Location & Market:" at bounding box center [328, 340] width 71 height 9
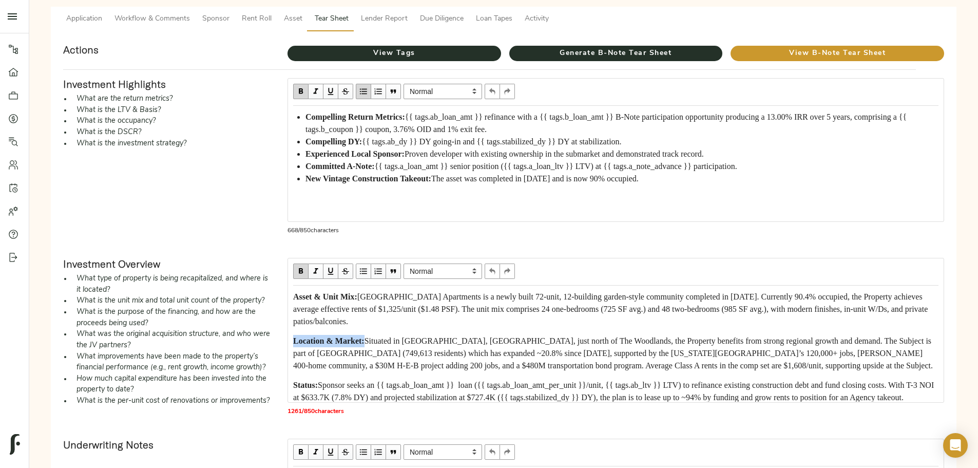
drag, startPoint x: 381, startPoint y: 319, endPoint x: 463, endPoint y: 320, distance: 81.1
click at [463, 335] on div "Location & Market: Situated in Montgomery, TX, just north of The Woodlands, the…" at bounding box center [615, 353] width 645 height 37
copy span "Location & Market:"
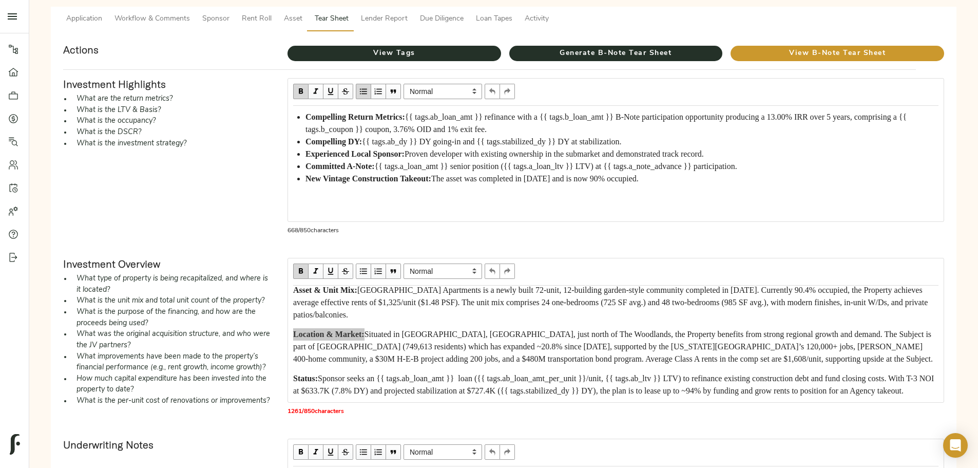
scroll to position [51, 0]
click at [567, 335] on div "Location & Market: Situated in Montgomery, TX, just north of The Woodlands, the…" at bounding box center [615, 346] width 645 height 37
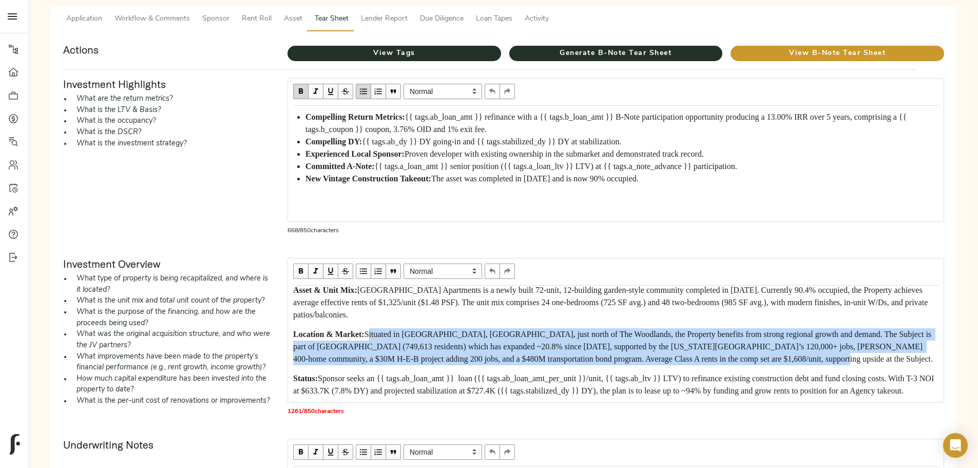
drag, startPoint x: 465, startPoint y: 268, endPoint x: 513, endPoint y: 335, distance: 82.4
click at [513, 335] on div "Location & Market: Situated in Montgomery, TX, just north of The Woodlands, the…" at bounding box center [615, 346] width 645 height 37
copy span "Situated in Montgomery, TX, just north of The Woodlands, the Property benefits …"
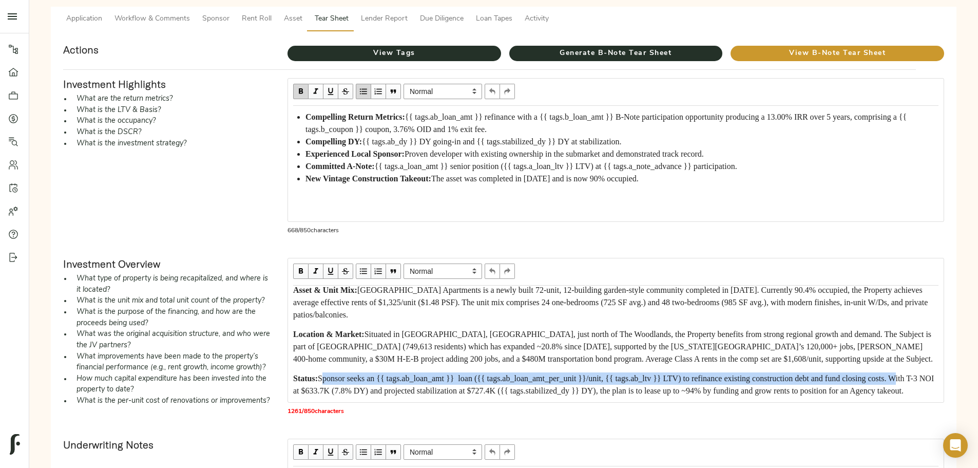
drag, startPoint x: 412, startPoint y: 322, endPoint x: 681, endPoint y: 334, distance: 269.8
click at [681, 374] on span "Sponsor seeks an {{ tags.ab_loan_amt }} loan ({{ tags.ab_loan_amt_per_unit }}/u…" at bounding box center [614, 384] width 643 height 21
copy span "Sponsor seeks an {{ tags.ab_loan_amt }} loan ({{ tags.ab_loan_amt_per_unit }}/u…"
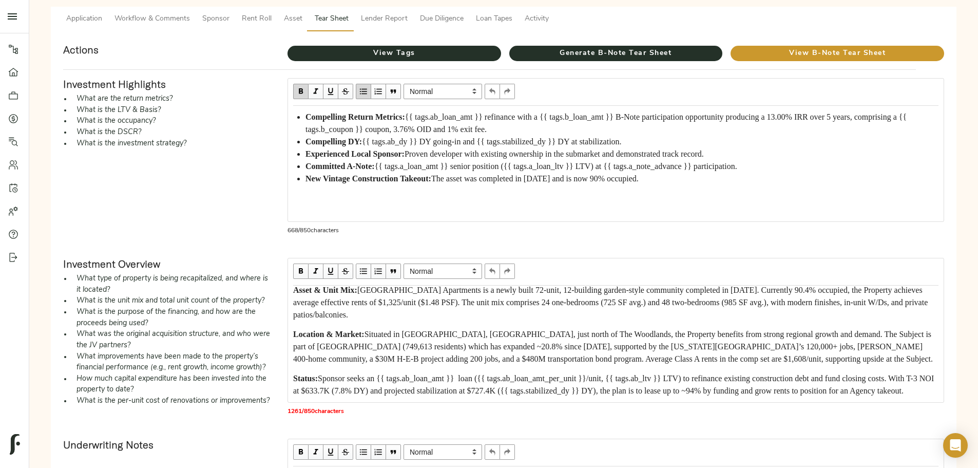
drag, startPoint x: 387, startPoint y: 319, endPoint x: 382, endPoint y: 319, distance: 5.2
click at [318, 374] on span "Status:" at bounding box center [305, 378] width 25 height 9
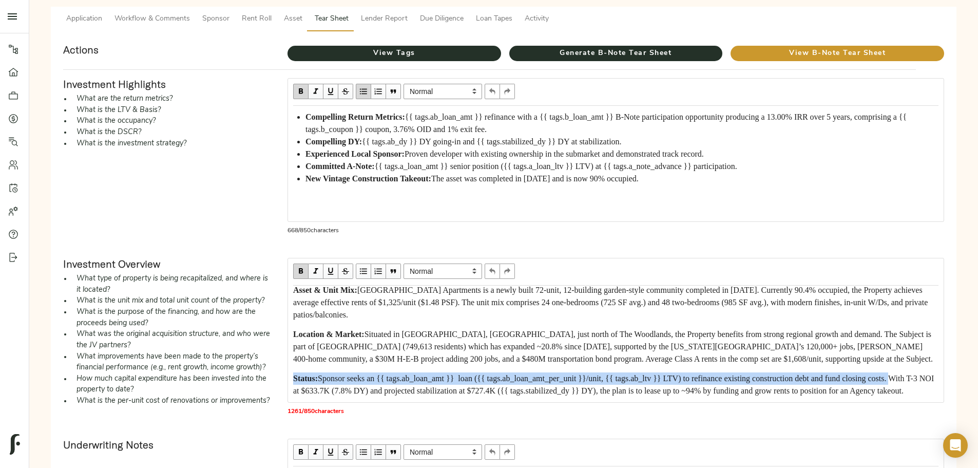
drag, startPoint x: 380, startPoint y: 318, endPoint x: 677, endPoint y: 334, distance: 297.2
click at [677, 334] on div "Asset & Unit Mix: Grand Monarch Apartments is a newly built 72-unit, 12-buildin…" at bounding box center [616, 344] width 655 height 116
copy div "Status: Sponsor seeks an {{ tags.ab_loan_amt }} loan ({{ tags.ab_loan_amt_per_u…"
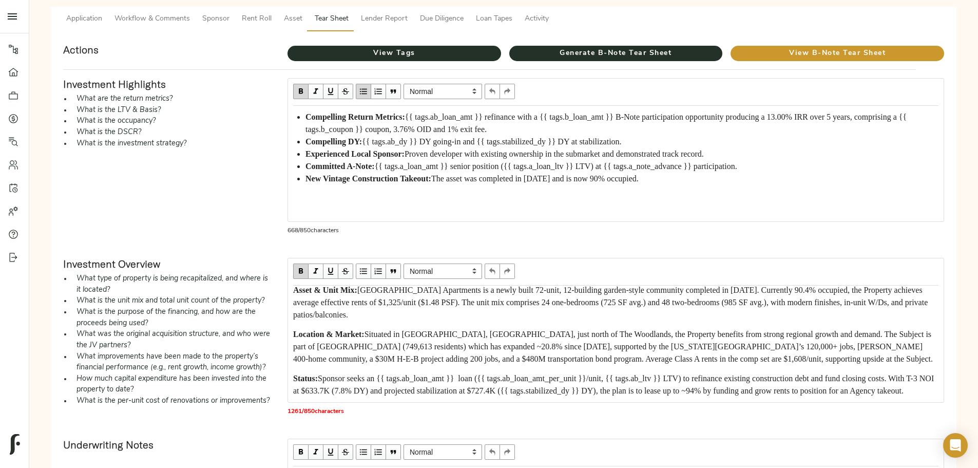
drag, startPoint x: 288, startPoint y: 161, endPoint x: 577, endPoint y: 43, distance: 312.4
click at [279, 161] on div "Investment Highlights What are the return metrics? What is the LTV & Basis? Wha…" at bounding box center [167, 160] width 224 height 180
